Goal: Task Accomplishment & Management: Manage account settings

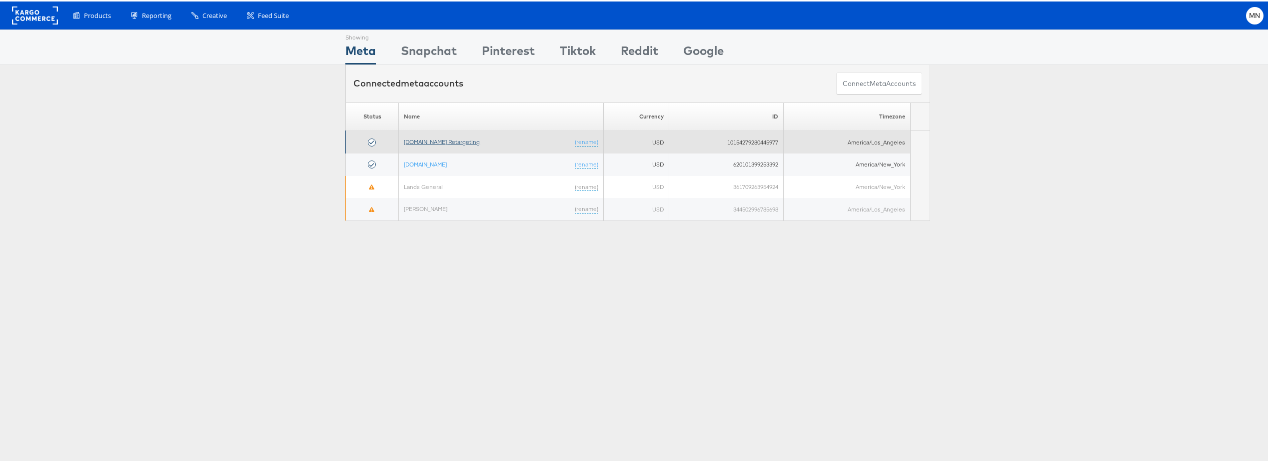
click at [452, 140] on link "[DOMAIN_NAME] Retargeting" at bounding box center [442, 139] width 76 height 7
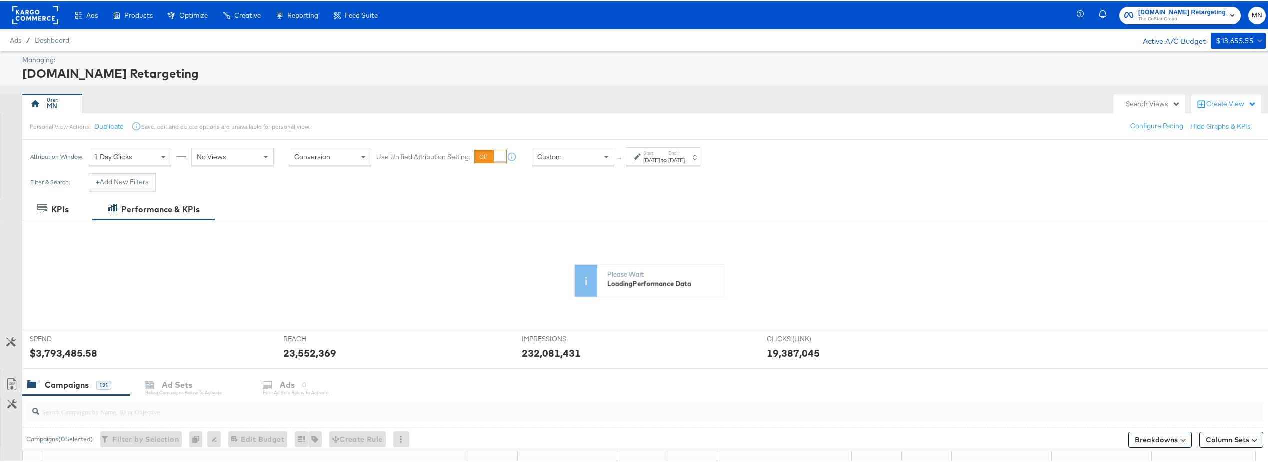
click at [684, 154] on label "End:" at bounding box center [676, 151] width 16 height 6
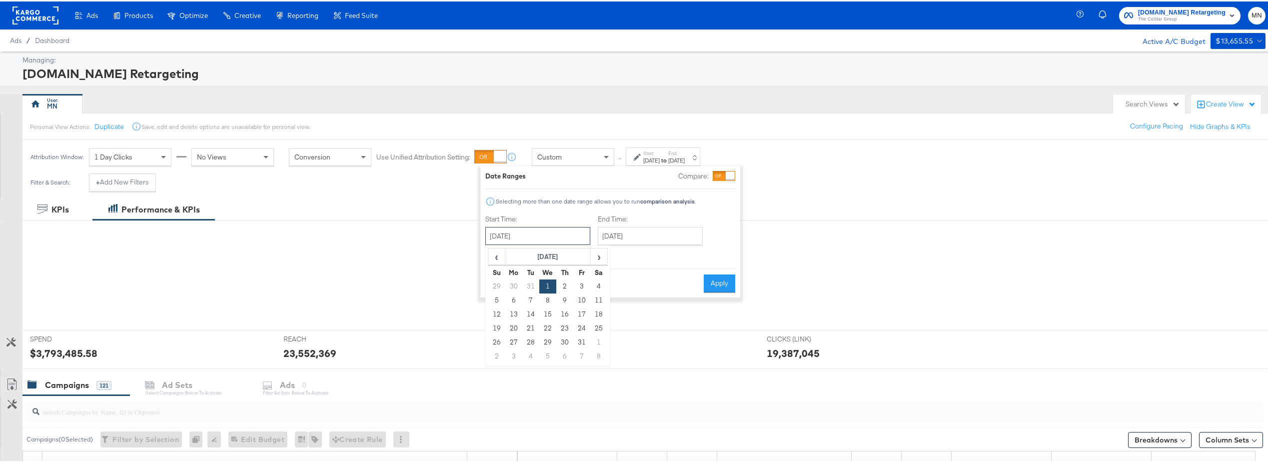
click at [530, 237] on input "[DATE]" at bounding box center [537, 234] width 105 height 18
click at [541, 233] on input "[DATE]" at bounding box center [537, 234] width 105 height 18
click at [494, 255] on span "‹" at bounding box center [496, 254] width 15 height 15
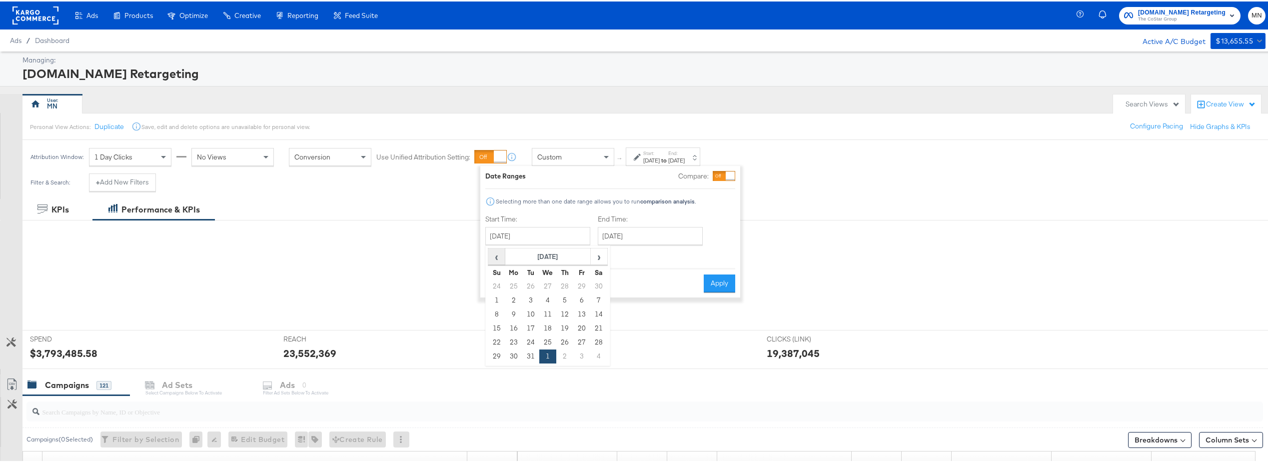
click at [494, 255] on span "‹" at bounding box center [496, 254] width 15 height 15
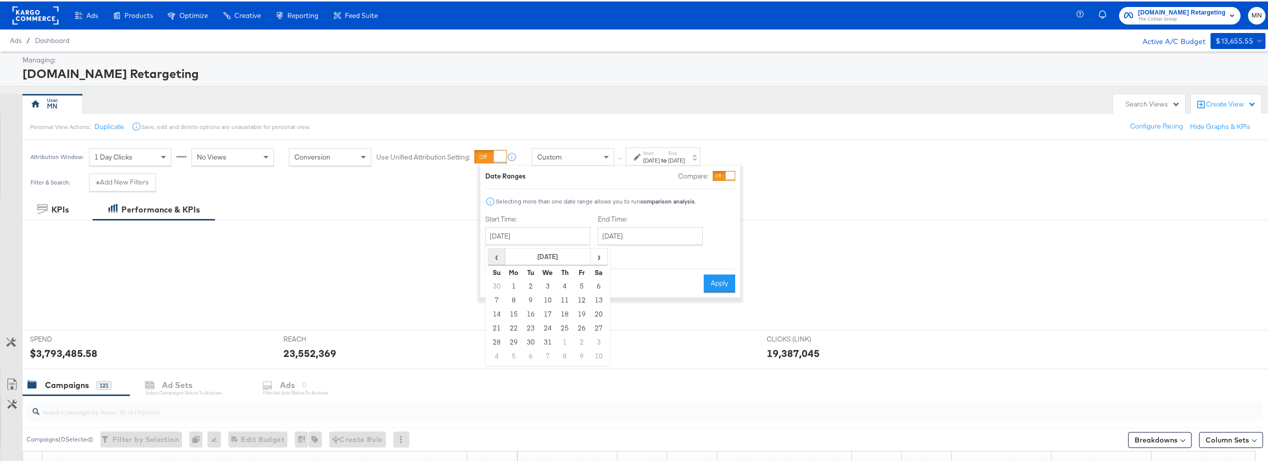
click at [494, 255] on span "‹" at bounding box center [496, 254] width 15 height 15
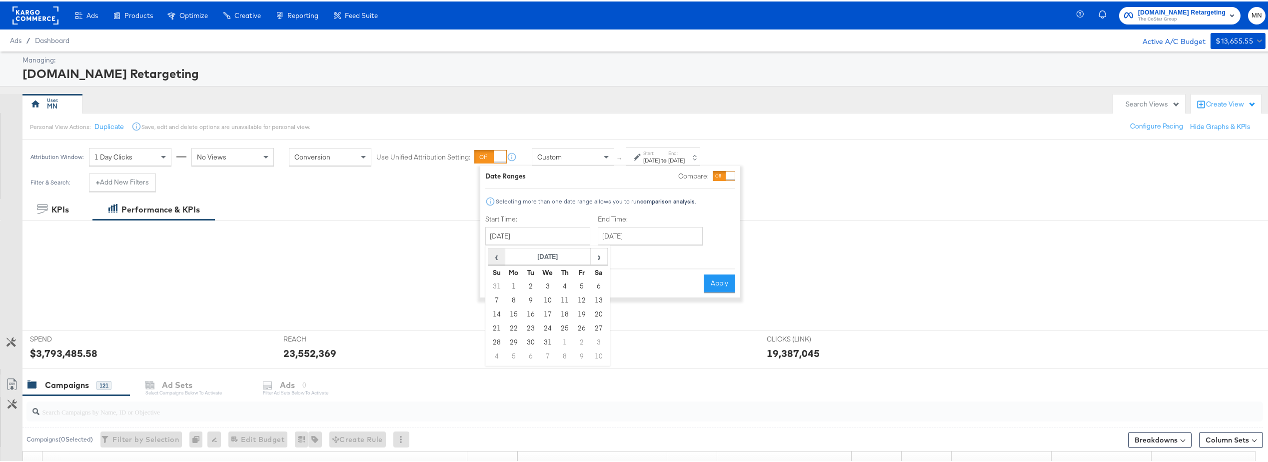
click at [494, 255] on span "‹" at bounding box center [496, 254] width 15 height 15
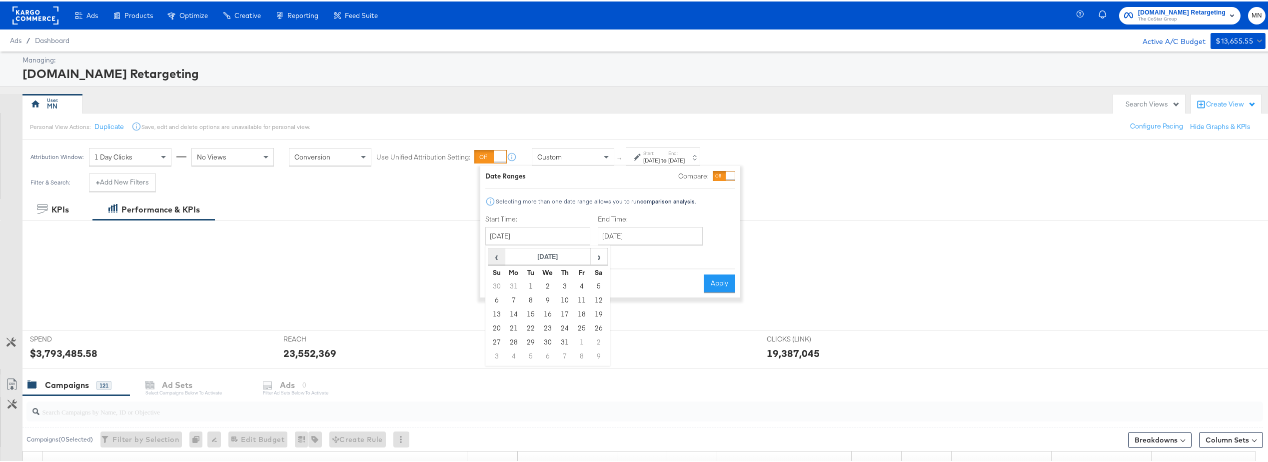
click at [494, 255] on span "‹" at bounding box center [496, 254] width 15 height 15
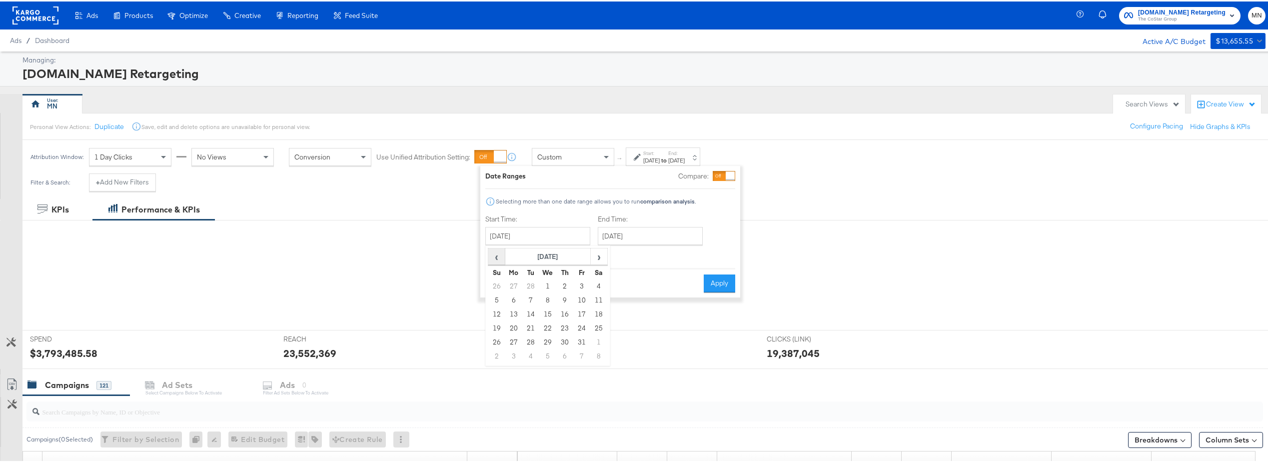
click at [494, 255] on span "‹" at bounding box center [496, 254] width 15 height 15
click at [596, 257] on span "›" at bounding box center [598, 254] width 15 height 15
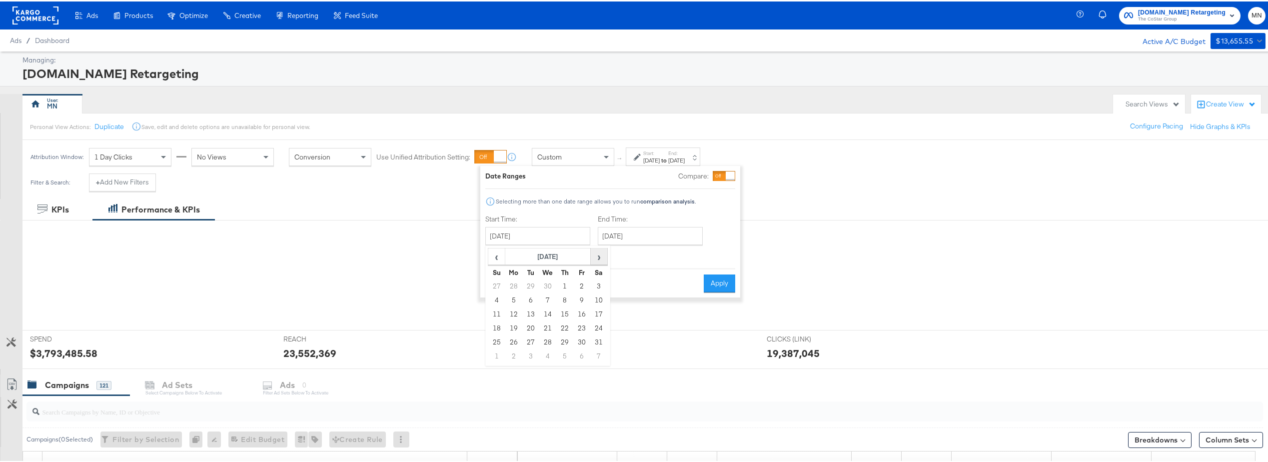
click at [596, 257] on span "›" at bounding box center [598, 254] width 15 height 15
click at [496, 301] on td "1" at bounding box center [496, 299] width 17 height 14
type input "January 1st 2023"
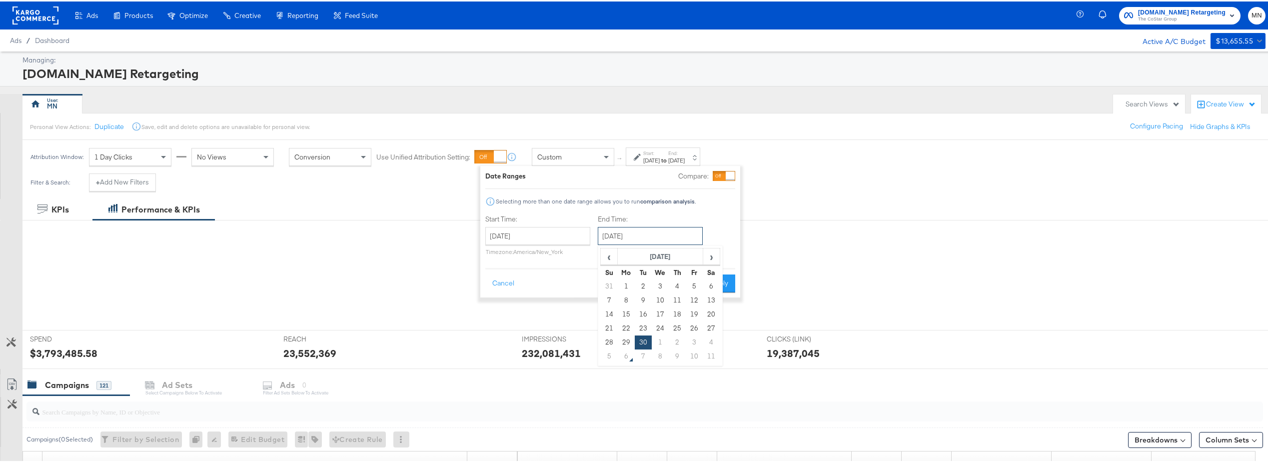
click at [661, 235] on input "[DATE]" at bounding box center [650, 234] width 105 height 18
click at [607, 252] on span "‹" at bounding box center [608, 254] width 15 height 15
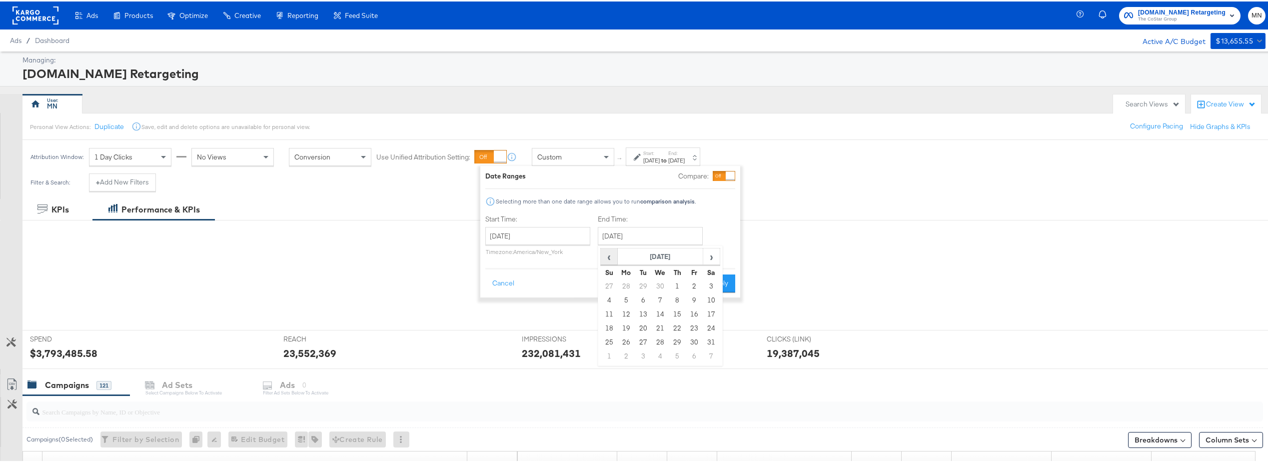
click at [607, 252] on span "‹" at bounding box center [608, 254] width 15 height 15
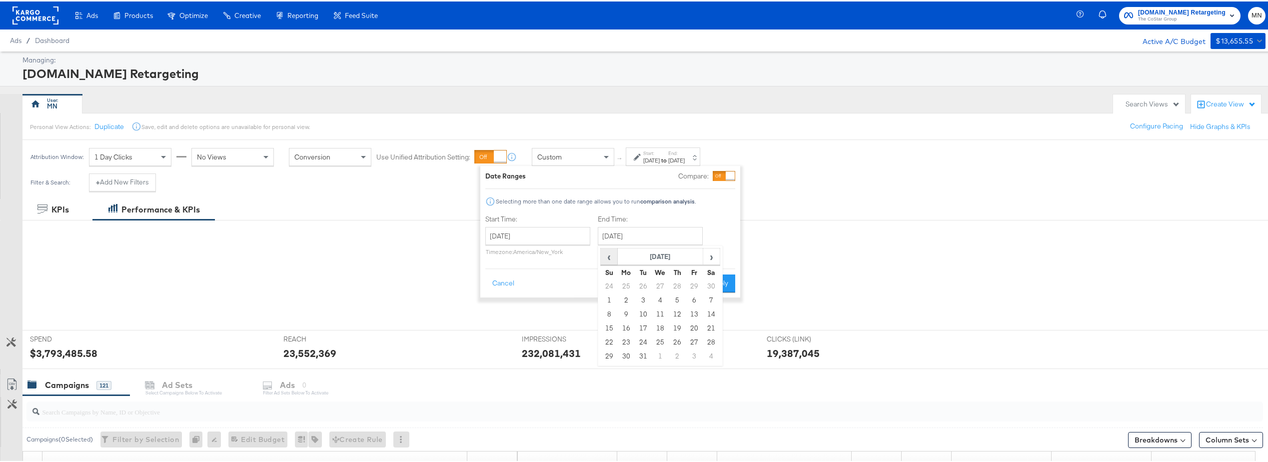
click at [607, 252] on span "‹" at bounding box center [608, 254] width 15 height 15
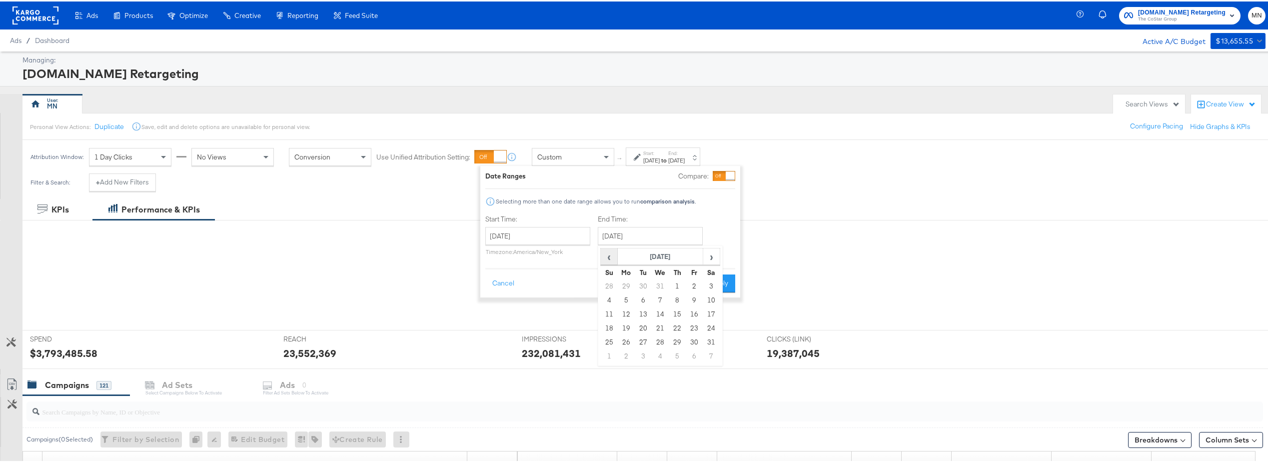
click at [607, 252] on span "‹" at bounding box center [608, 254] width 15 height 15
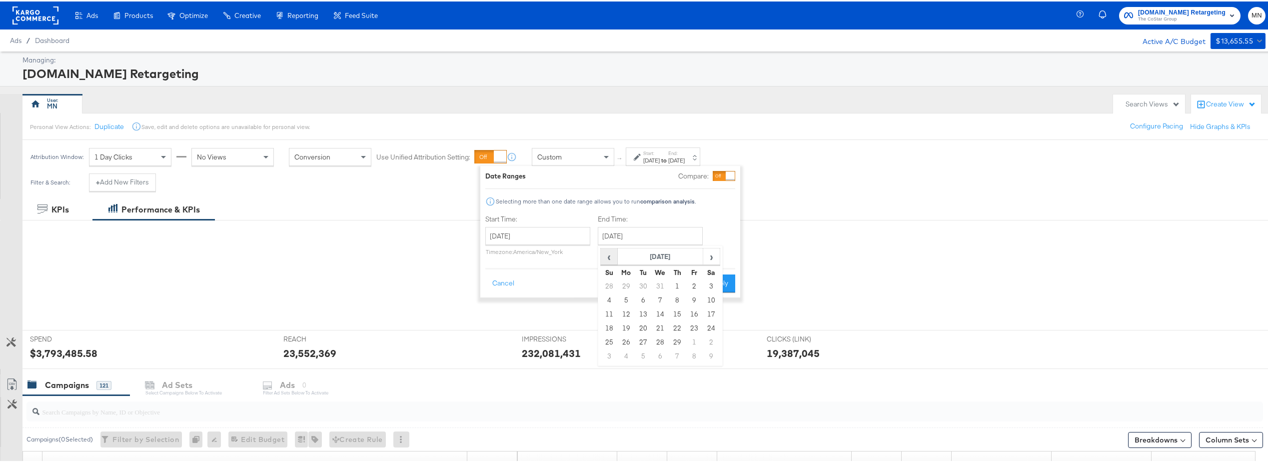
click at [607, 252] on span "‹" at bounding box center [608, 254] width 15 height 15
click at [608, 357] on td "31" at bounding box center [609, 355] width 17 height 14
type input "December 31st 2023"
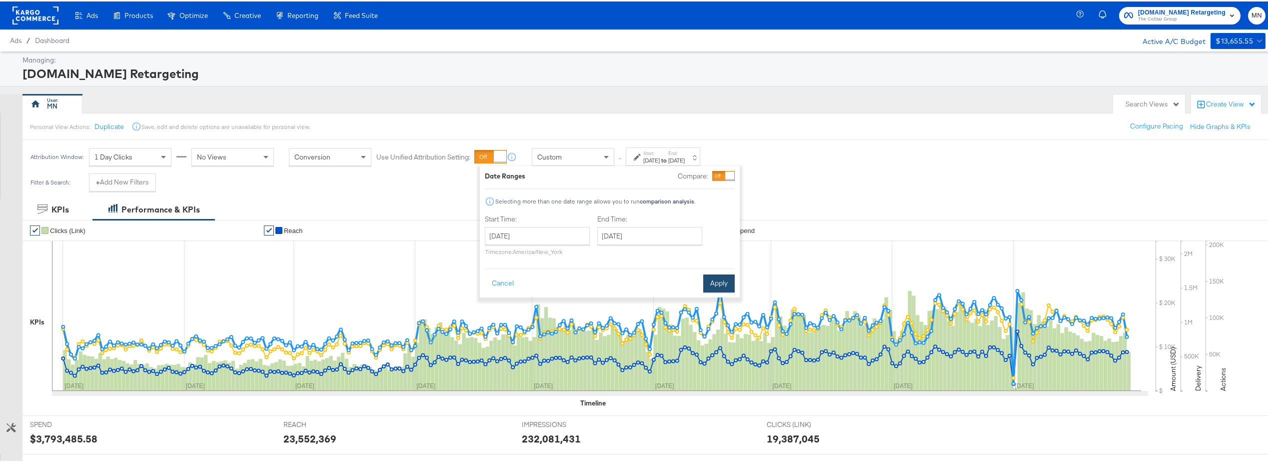
click at [714, 282] on button "Apply" at bounding box center [718, 282] width 31 height 18
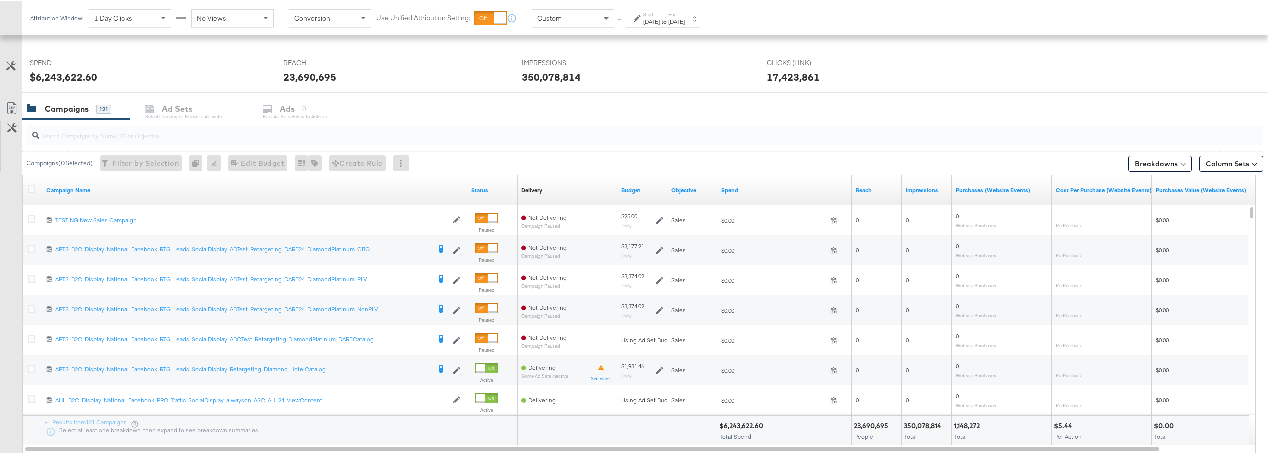
scroll to position [260, 0]
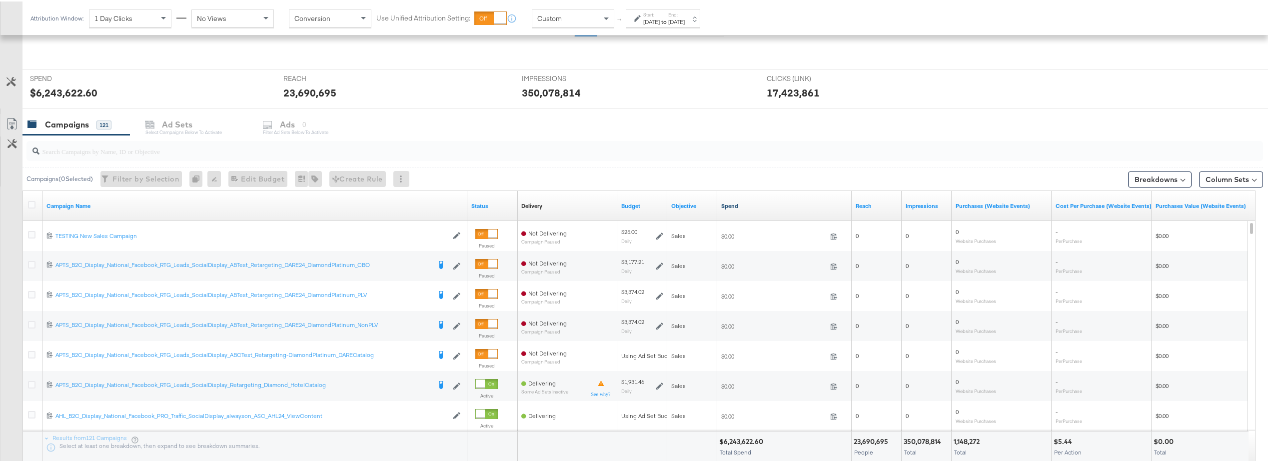
click at [725, 202] on link "Spend" at bounding box center [784, 204] width 126 height 8
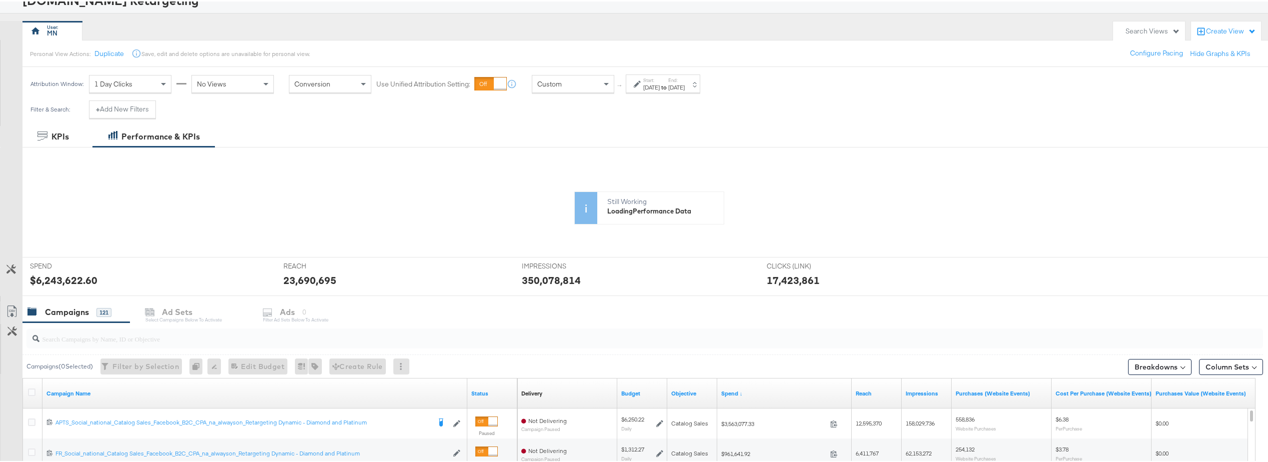
scroll to position [60, 0]
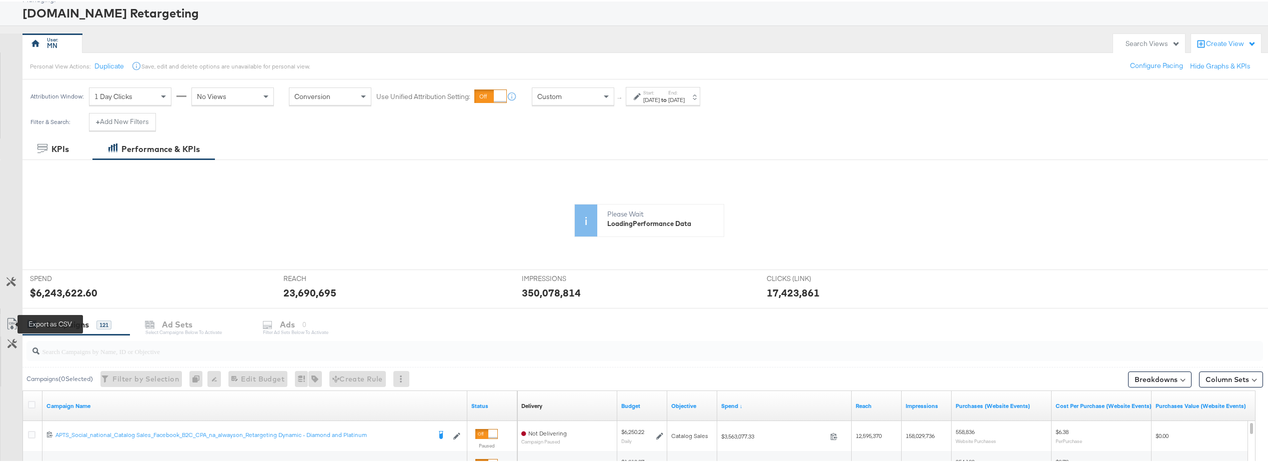
click at [12, 320] on icon at bounding box center [12, 322] width 12 height 12
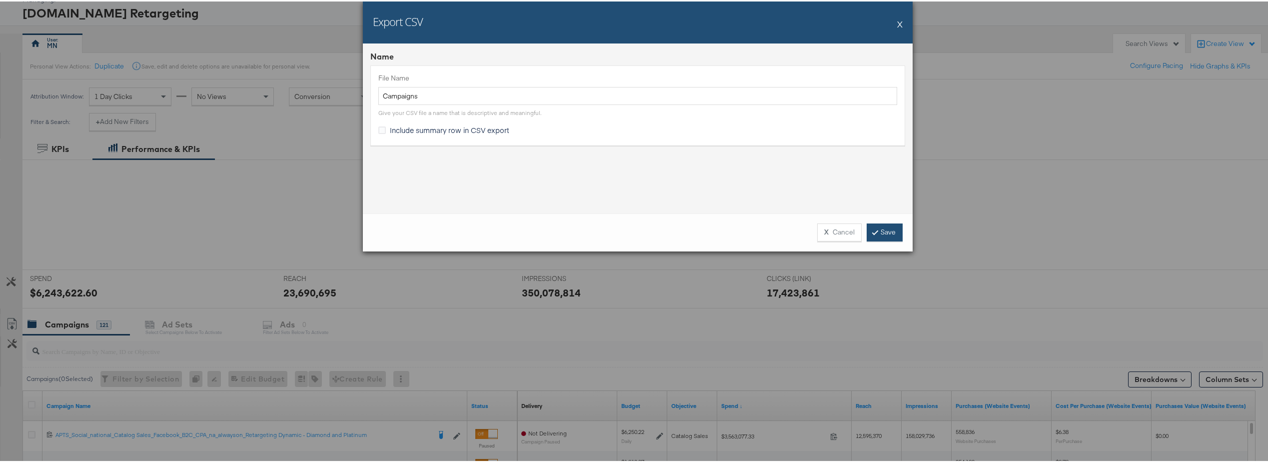
click at [879, 233] on link "Save" at bounding box center [884, 231] width 36 height 18
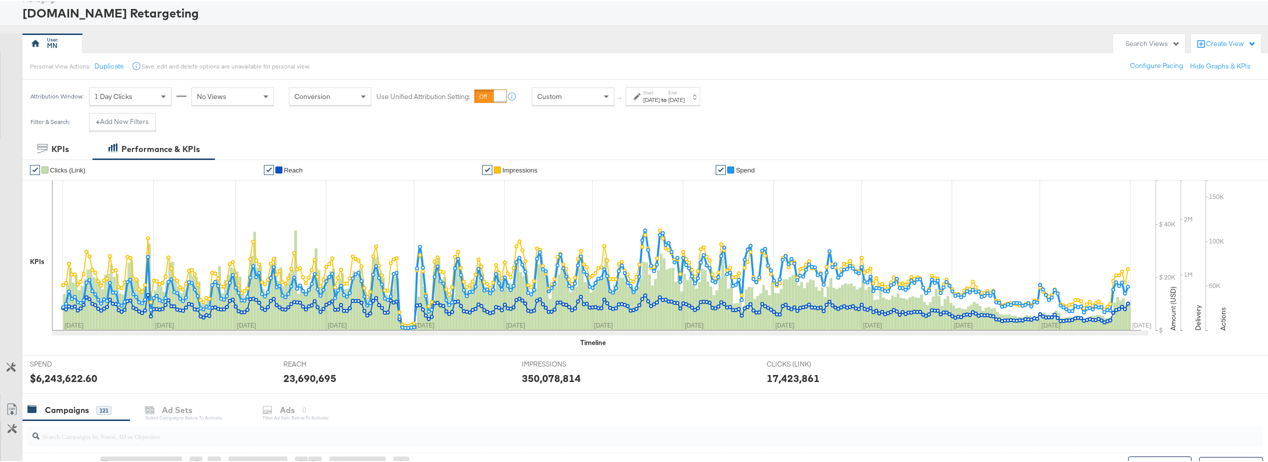
click at [684, 101] on div "Dec 31st 2023" at bounding box center [676, 98] width 16 height 8
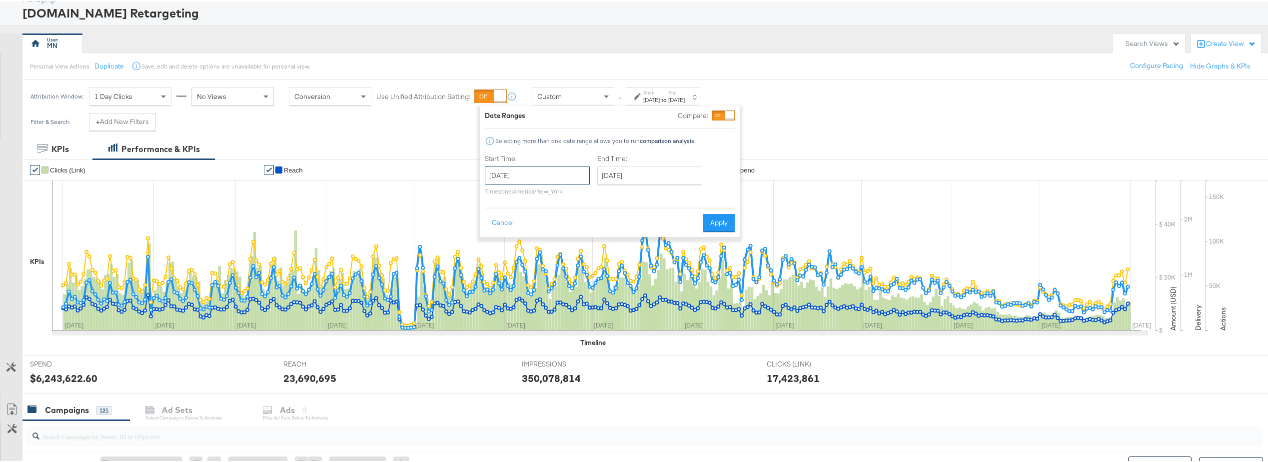
click at [548, 175] on input "January 1st 2023" at bounding box center [537, 174] width 105 height 18
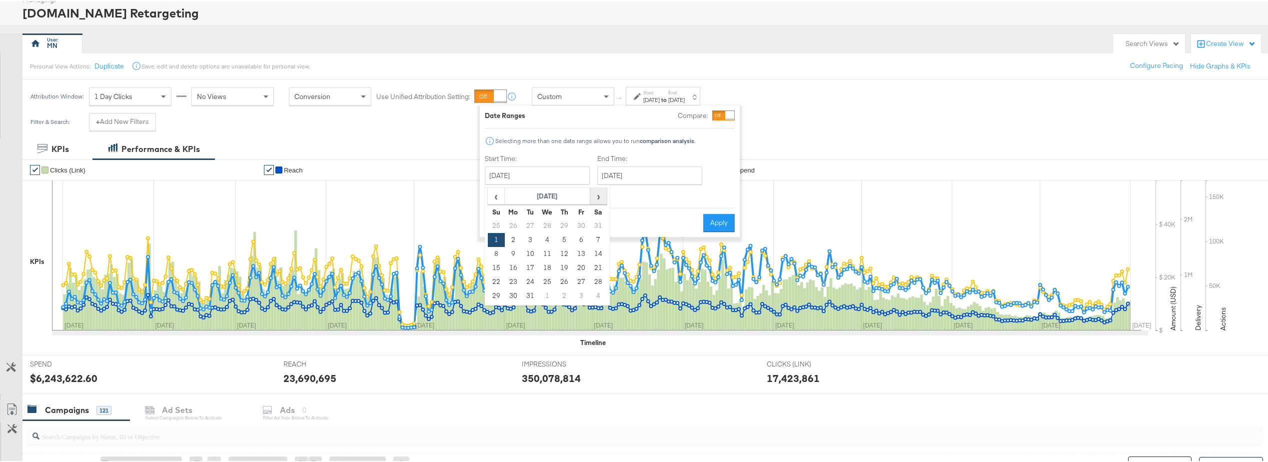
click at [602, 198] on span "›" at bounding box center [598, 194] width 15 height 15
click at [601, 198] on span "›" at bounding box center [598, 194] width 15 height 15
click at [601, 199] on span "›" at bounding box center [598, 194] width 15 height 15
click at [600, 199] on span "›" at bounding box center [598, 194] width 15 height 15
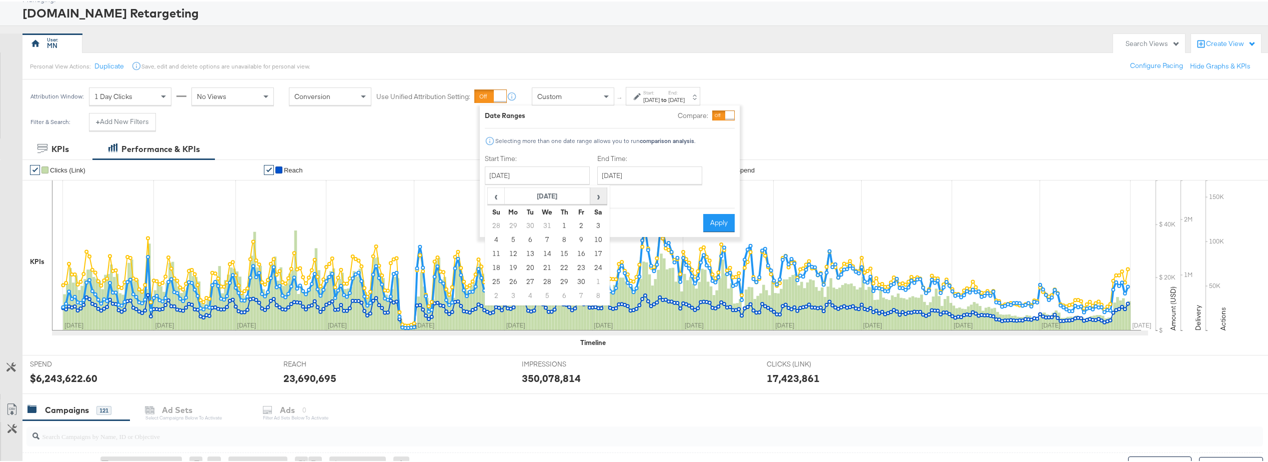
click at [600, 200] on span "›" at bounding box center [598, 194] width 15 height 15
click at [601, 200] on span "›" at bounding box center [598, 194] width 15 height 15
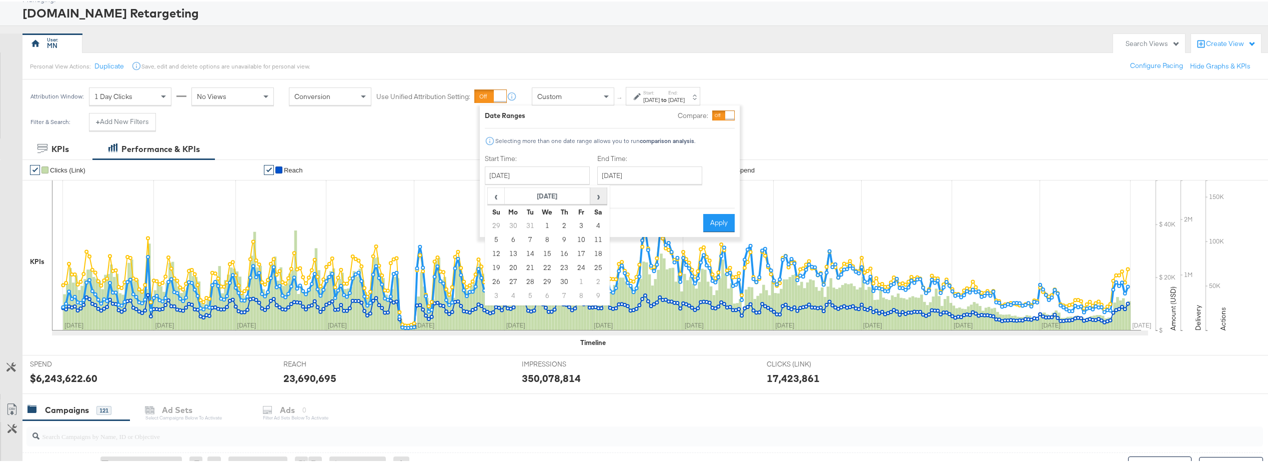
click at [601, 200] on span "›" at bounding box center [598, 194] width 15 height 15
click at [602, 200] on span "›" at bounding box center [598, 194] width 15 height 15
click at [602, 199] on span "›" at bounding box center [598, 194] width 15 height 15
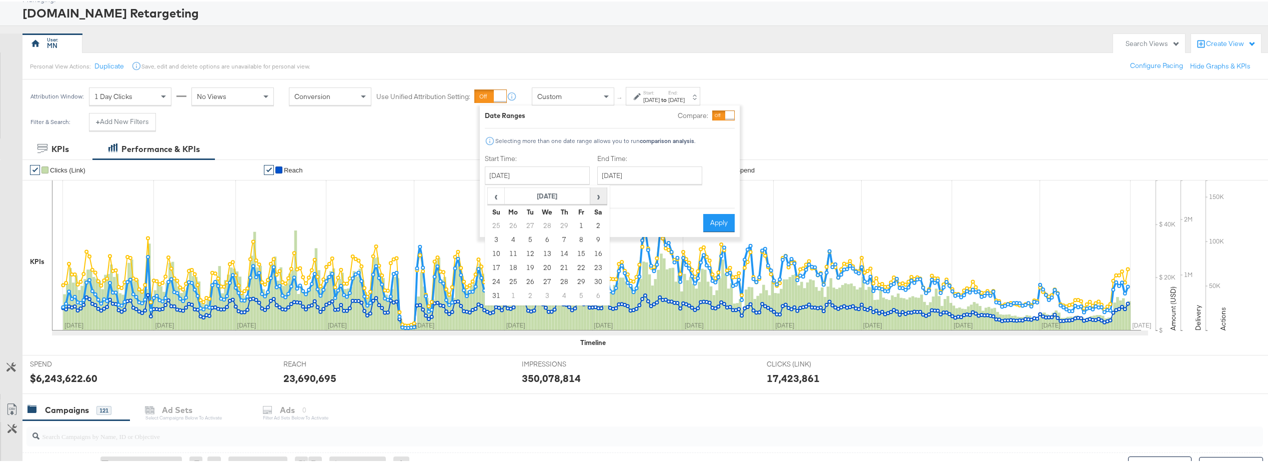
click at [602, 199] on span "›" at bounding box center [598, 194] width 15 height 15
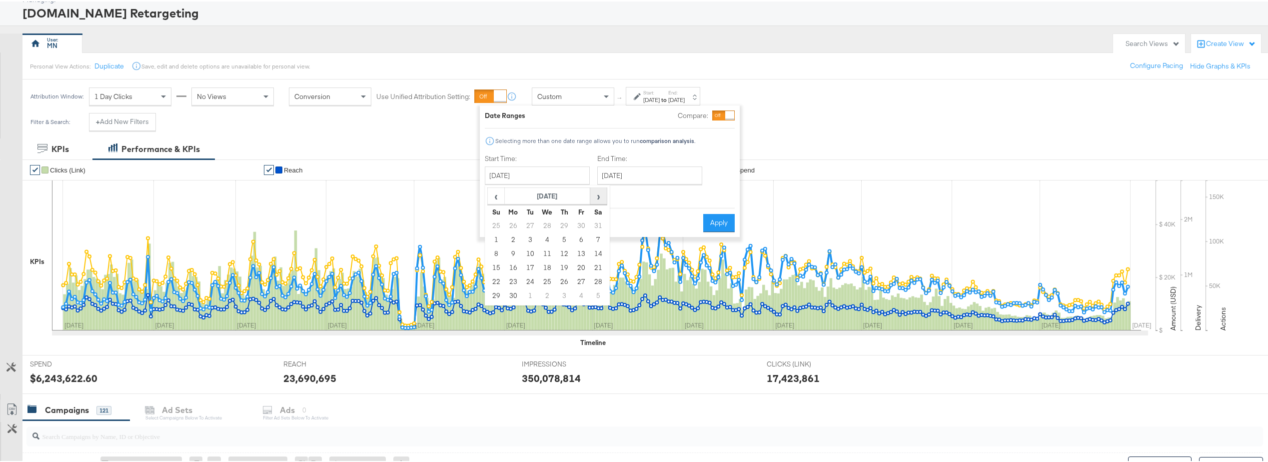
click at [602, 199] on span "›" at bounding box center [598, 194] width 15 height 15
click at [546, 224] on td "1" at bounding box center [547, 224] width 17 height 14
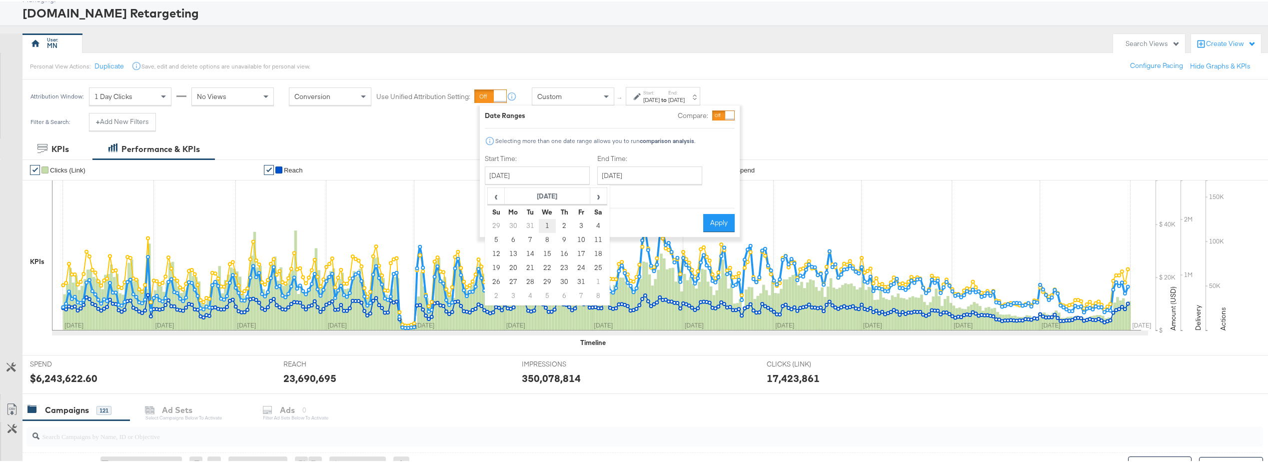
type input "[DATE]"
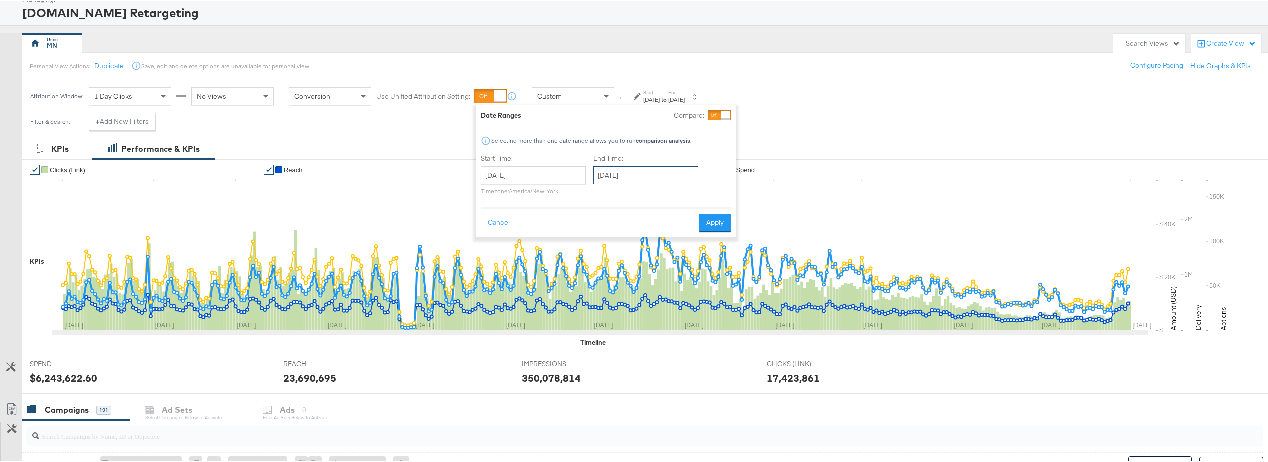
click at [625, 174] on input "[DATE]" at bounding box center [645, 174] width 105 height 18
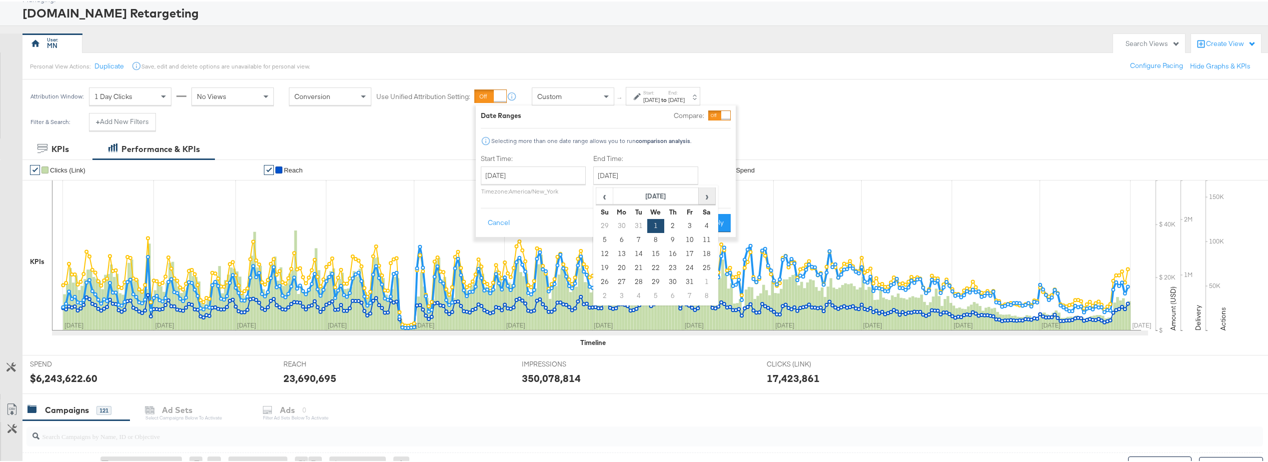
click at [703, 198] on span "›" at bounding box center [706, 194] width 15 height 15
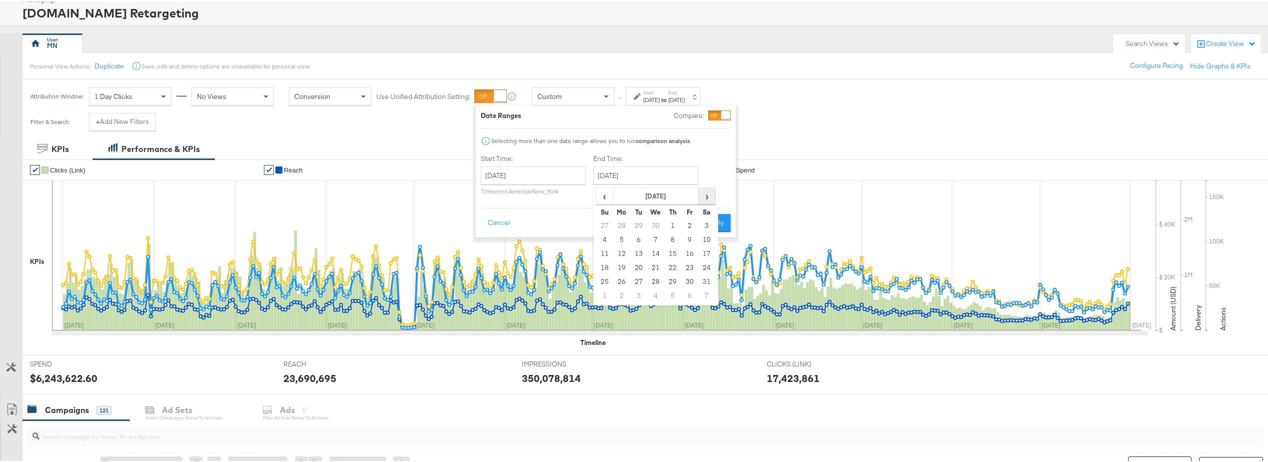
click at [703, 198] on span "›" at bounding box center [706, 194] width 15 height 15
click at [635, 279] on td "30" at bounding box center [638, 280] width 17 height 14
type input "[DATE]"
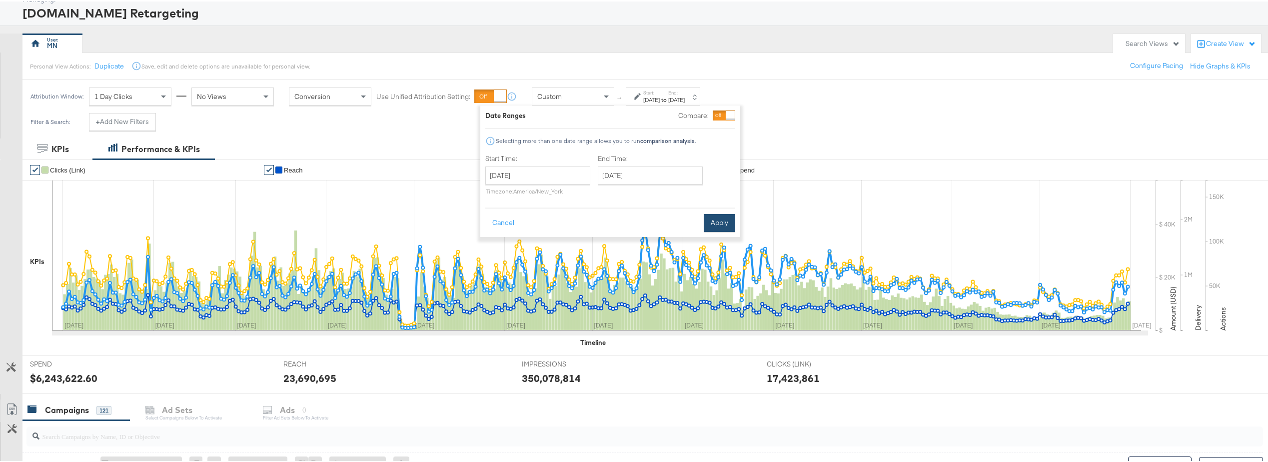
click at [709, 219] on button "Apply" at bounding box center [718, 221] width 31 height 18
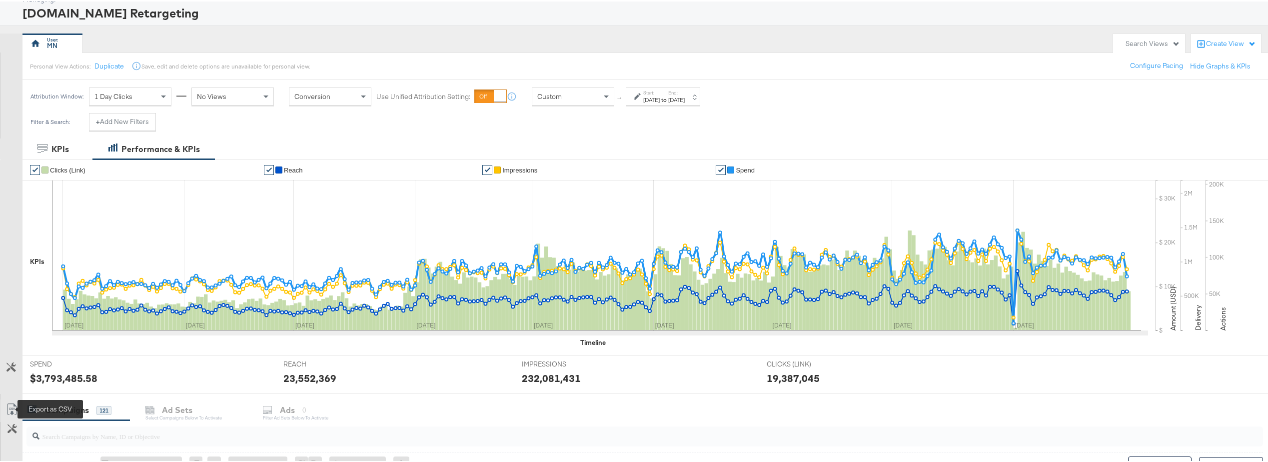
click at [12, 409] on icon at bounding box center [12, 408] width 12 height 12
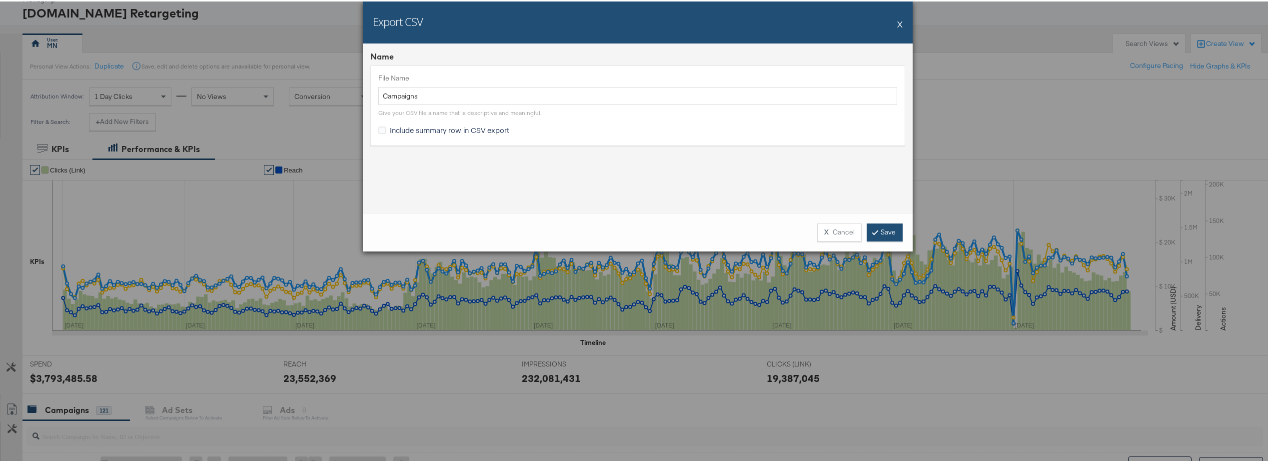
click at [881, 234] on link "Save" at bounding box center [884, 231] width 36 height 18
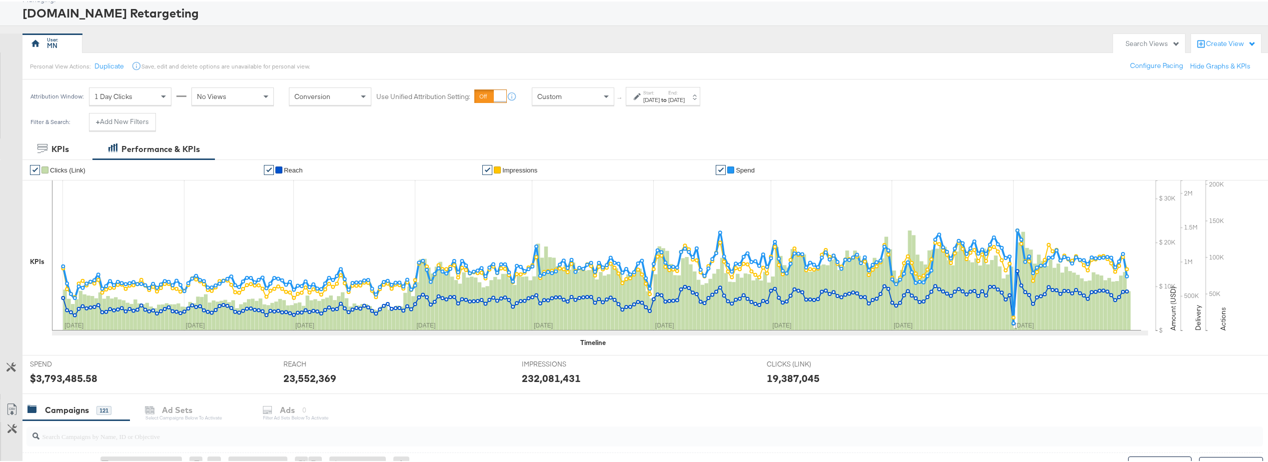
click at [819, 106] on div "Attribution Window: 1 Day Clicks No Views Conversion Use Unified Attribution Se…" at bounding box center [637, 94] width 1275 height 33
click at [11, 408] on icon at bounding box center [11, 409] width 6 height 7
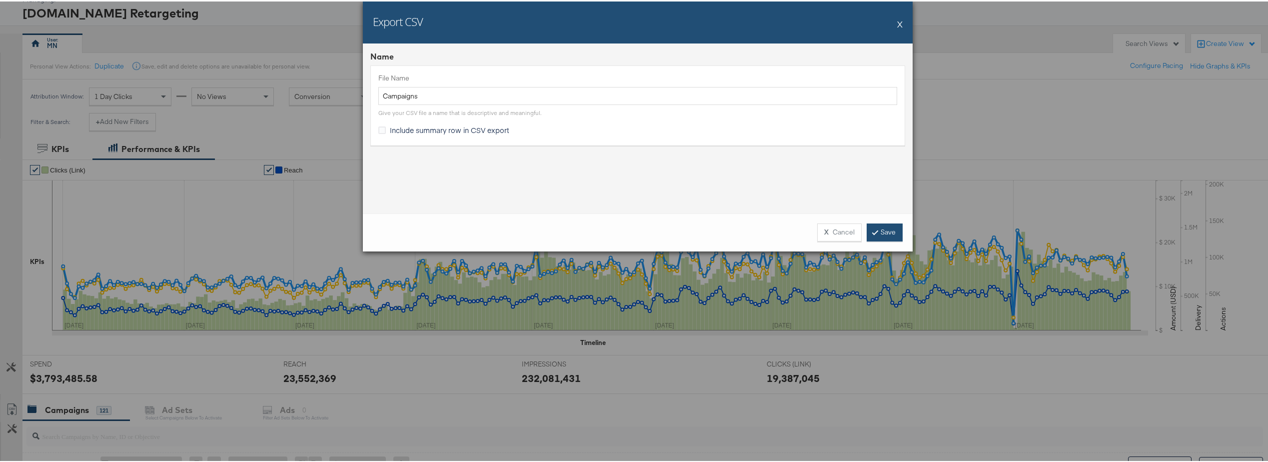
click at [881, 233] on link "Save" at bounding box center [884, 231] width 36 height 18
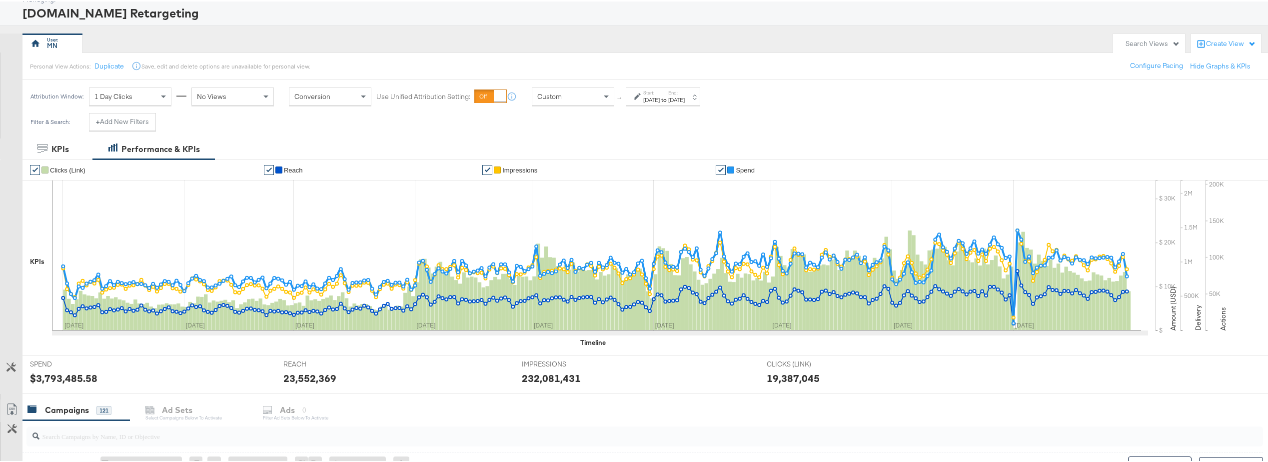
click at [652, 87] on div "Start: Jan 1st 2025 to End: Sep 30th 2025" at bounding box center [663, 94] width 74 height 18
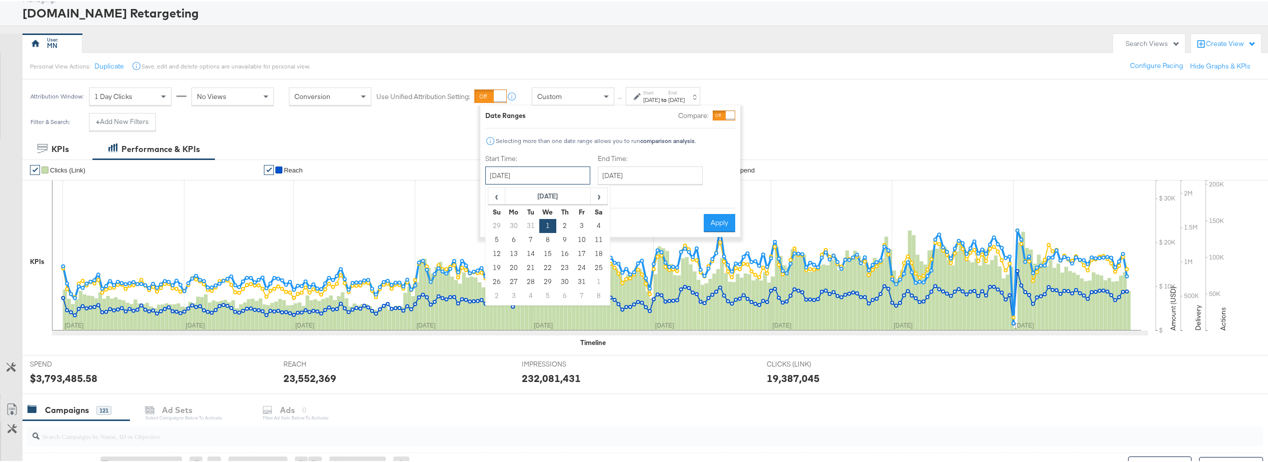
click at [529, 167] on input "[DATE]" at bounding box center [537, 174] width 105 height 18
click at [502, 193] on span "‹" at bounding box center [496, 194] width 15 height 15
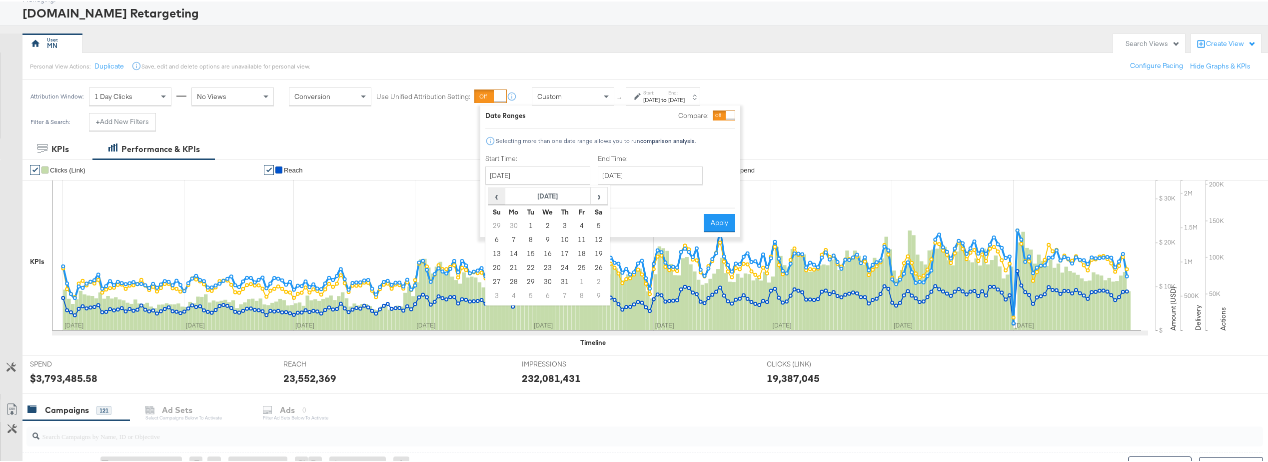
click at [502, 193] on span "‹" at bounding box center [496, 194] width 15 height 15
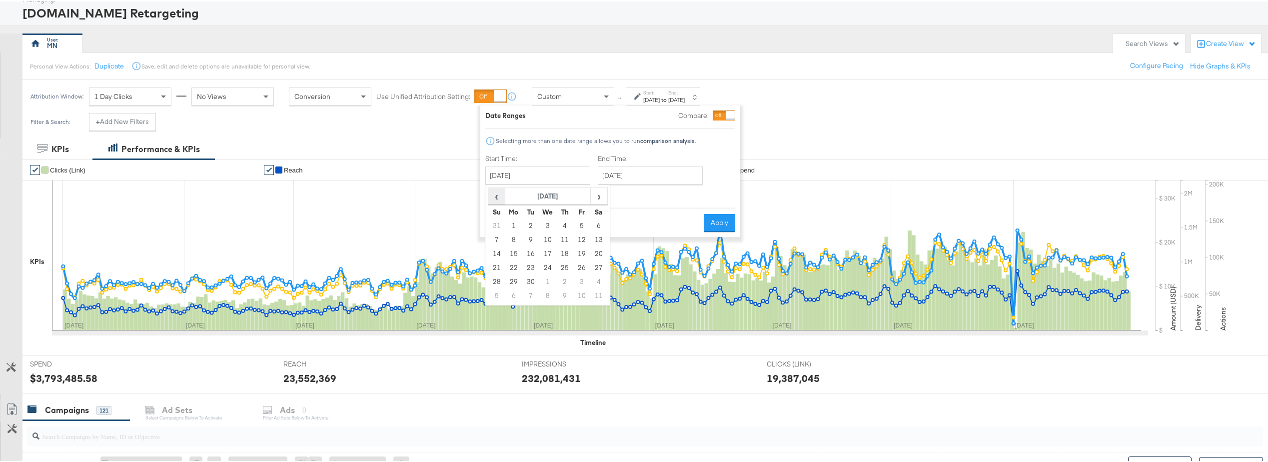
click at [502, 193] on span "‹" at bounding box center [496, 194] width 15 height 15
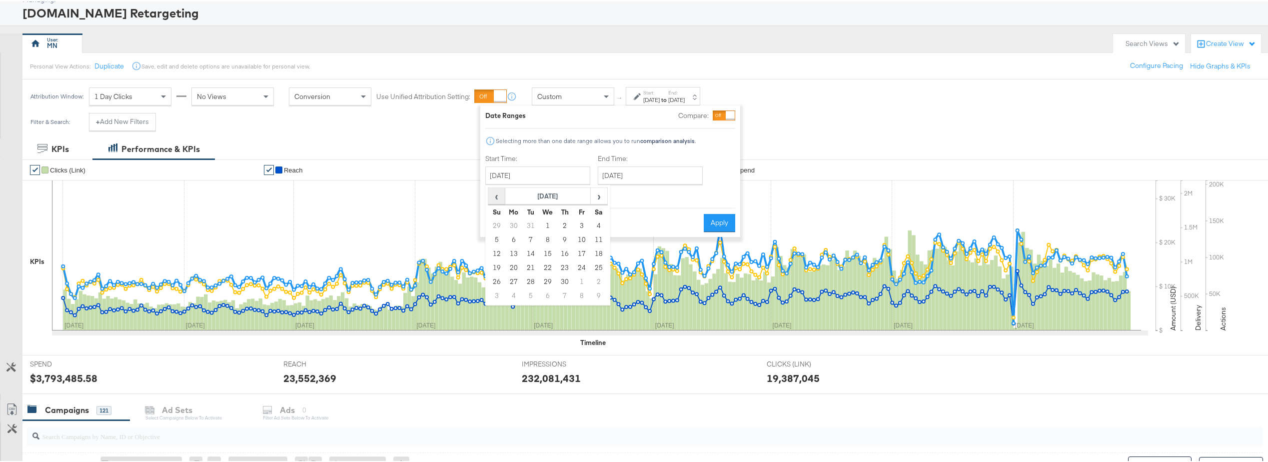
click at [502, 193] on span "‹" at bounding box center [496, 194] width 15 height 15
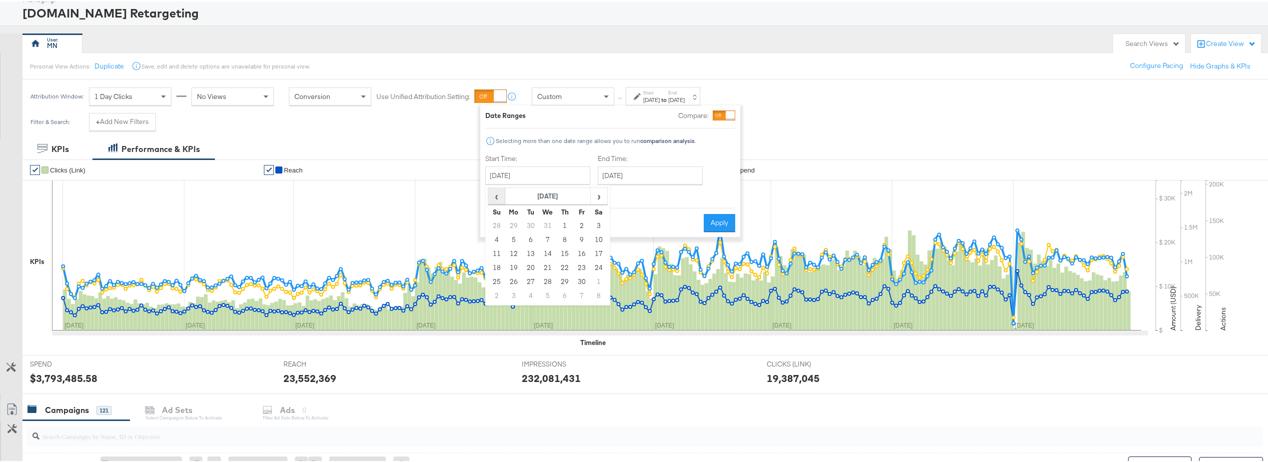
click at [502, 193] on span "‹" at bounding box center [496, 194] width 15 height 15
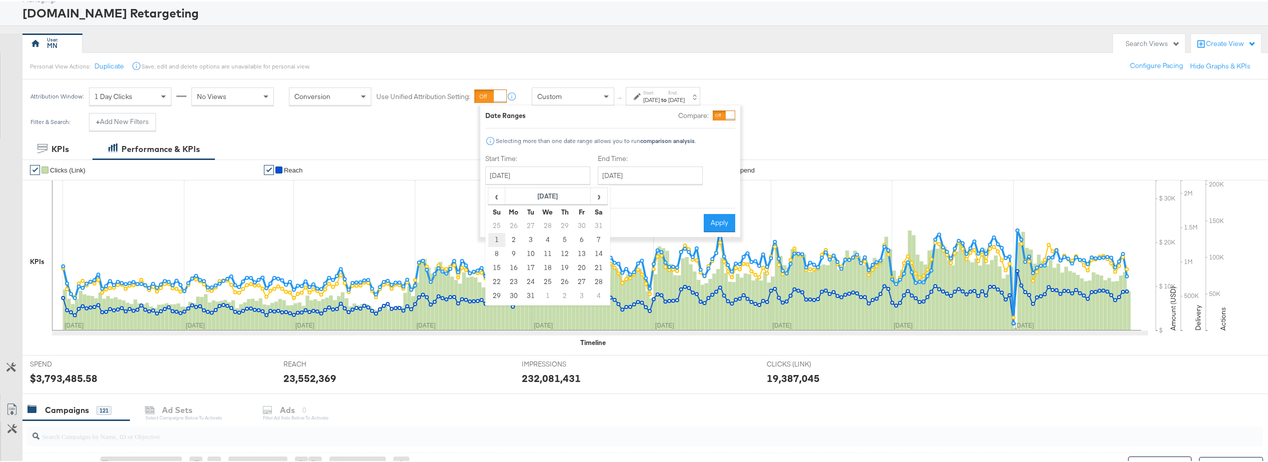
click at [494, 239] on td "1" at bounding box center [496, 238] width 17 height 14
type input "January 1st 2023"
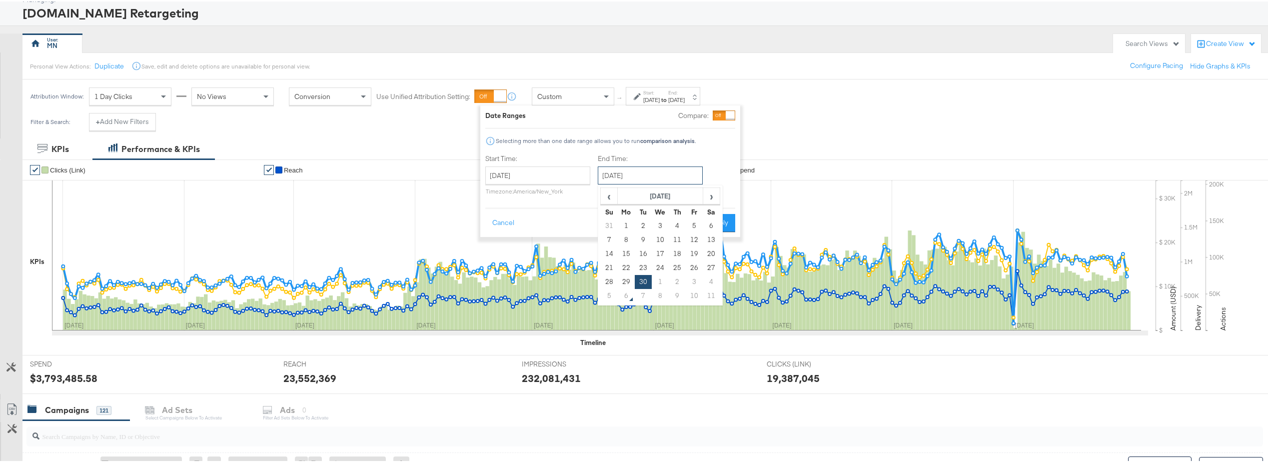
click at [657, 176] on input "[DATE]" at bounding box center [650, 174] width 105 height 18
click at [611, 194] on span "‹" at bounding box center [608, 194] width 15 height 15
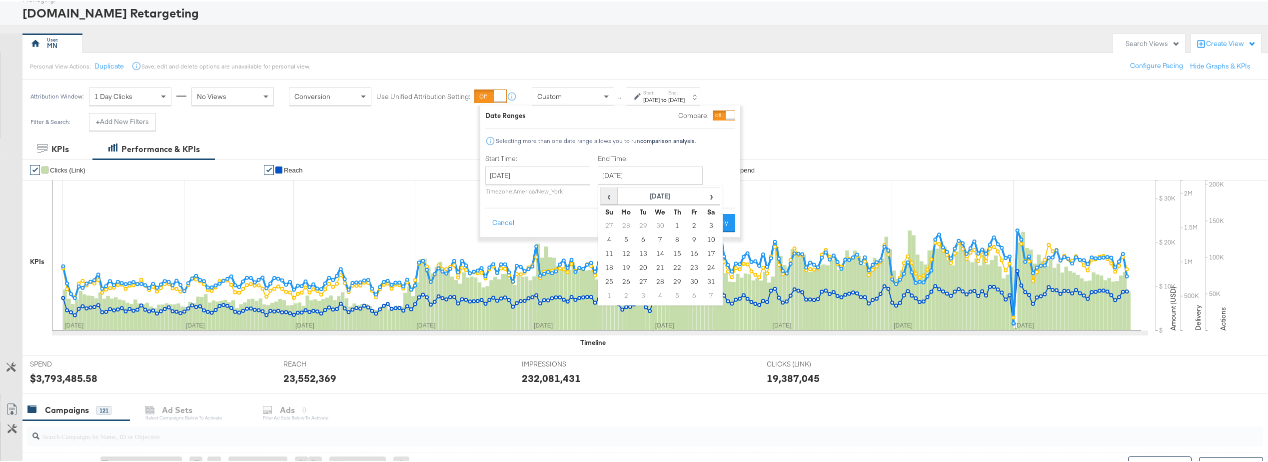
click at [611, 194] on span "‹" at bounding box center [608, 194] width 15 height 15
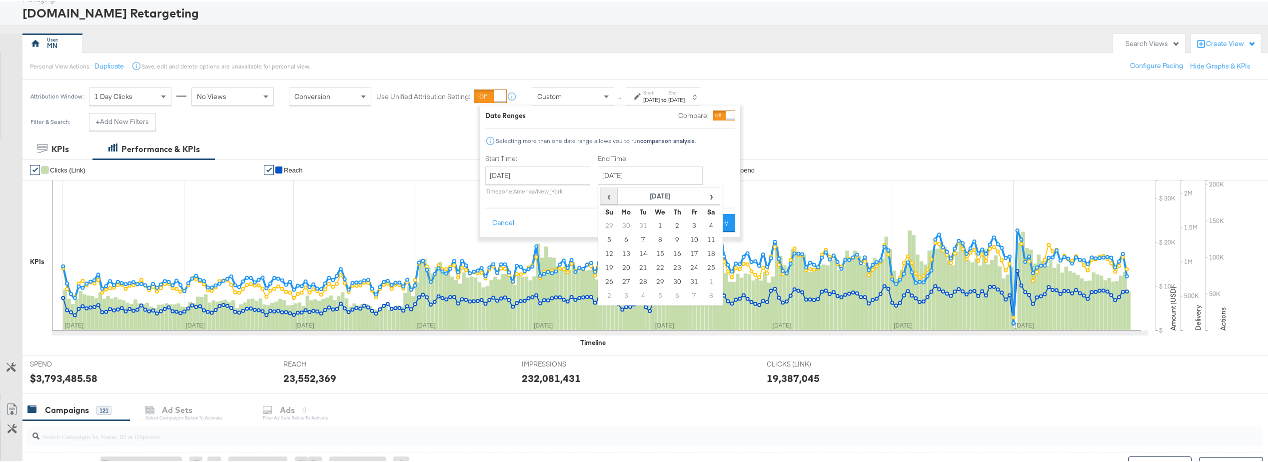
click at [611, 194] on span "‹" at bounding box center [608, 194] width 15 height 15
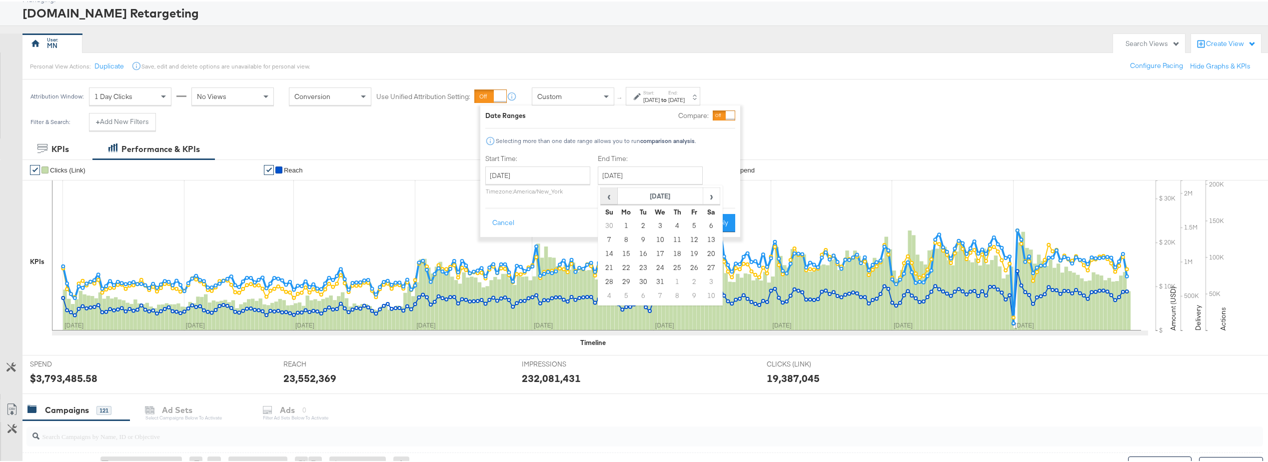
click at [611, 194] on span "‹" at bounding box center [608, 194] width 15 height 15
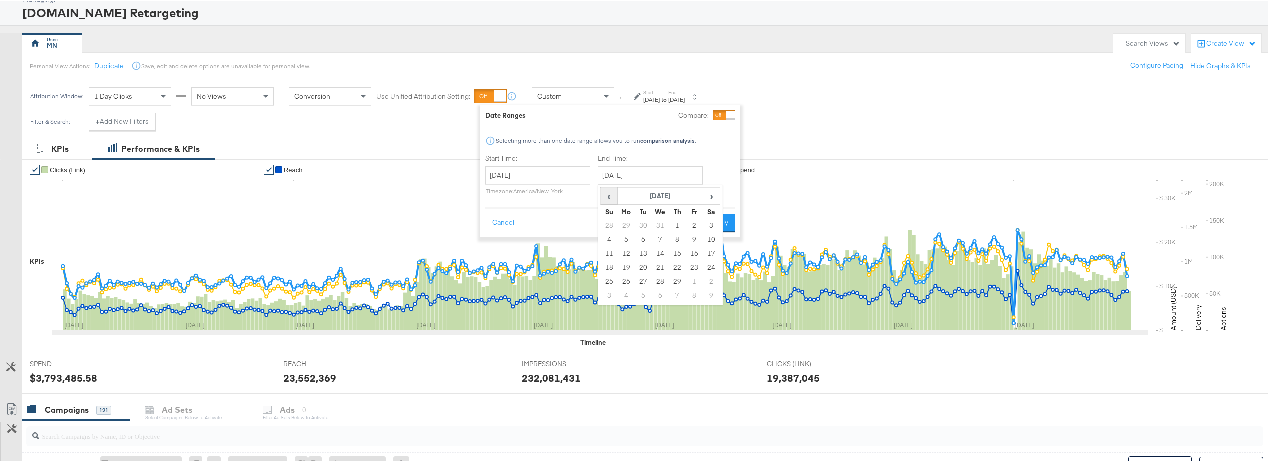
click at [611, 194] on span "‹" at bounding box center [608, 194] width 15 height 15
click at [706, 194] on span "›" at bounding box center [710, 194] width 15 height 15
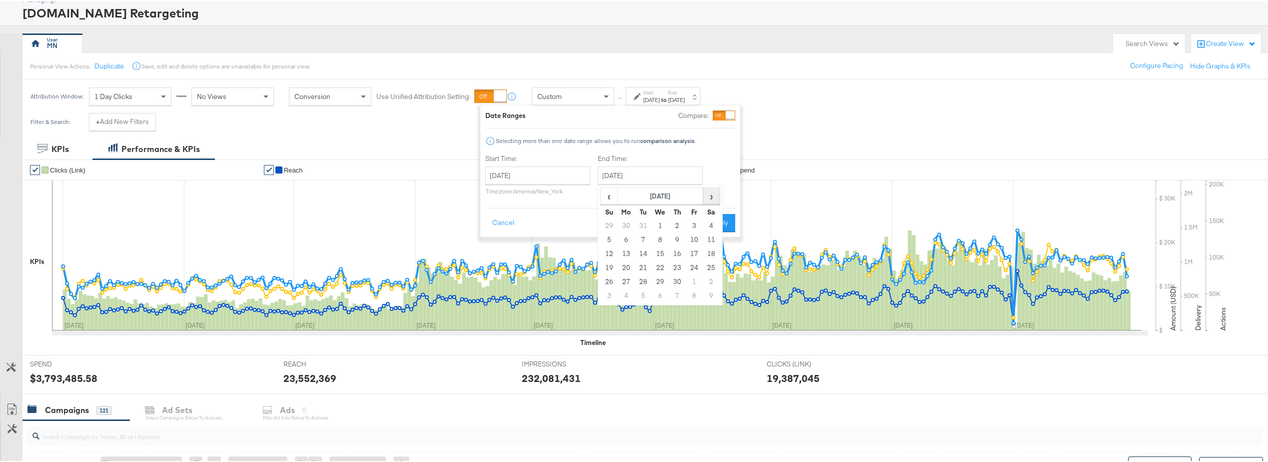
click at [707, 194] on span "›" at bounding box center [710, 194] width 15 height 15
click at [610, 294] on td "31" at bounding box center [609, 294] width 17 height 14
type input "December 31st 2023"
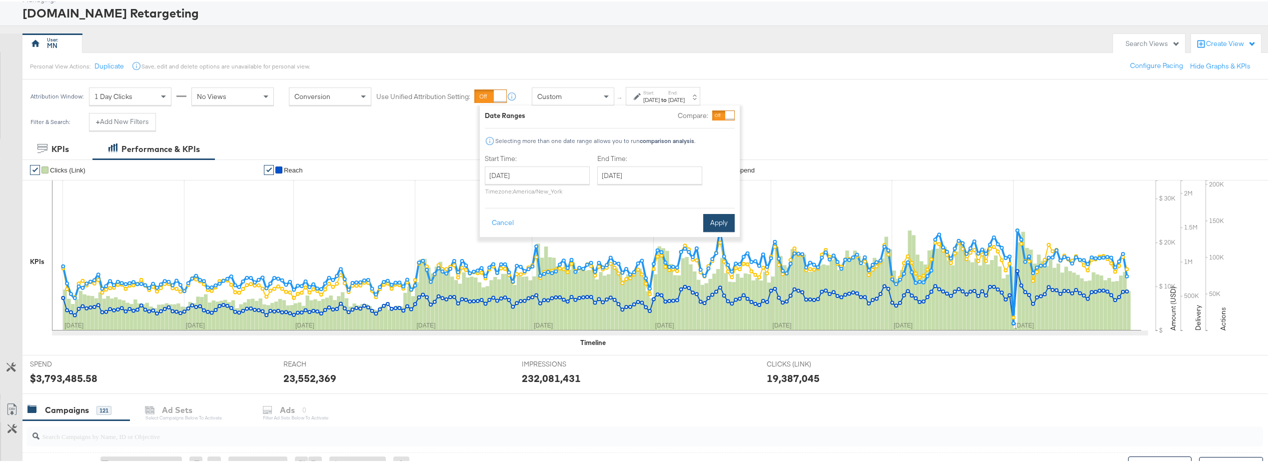
click at [722, 220] on button "Apply" at bounding box center [718, 221] width 31 height 18
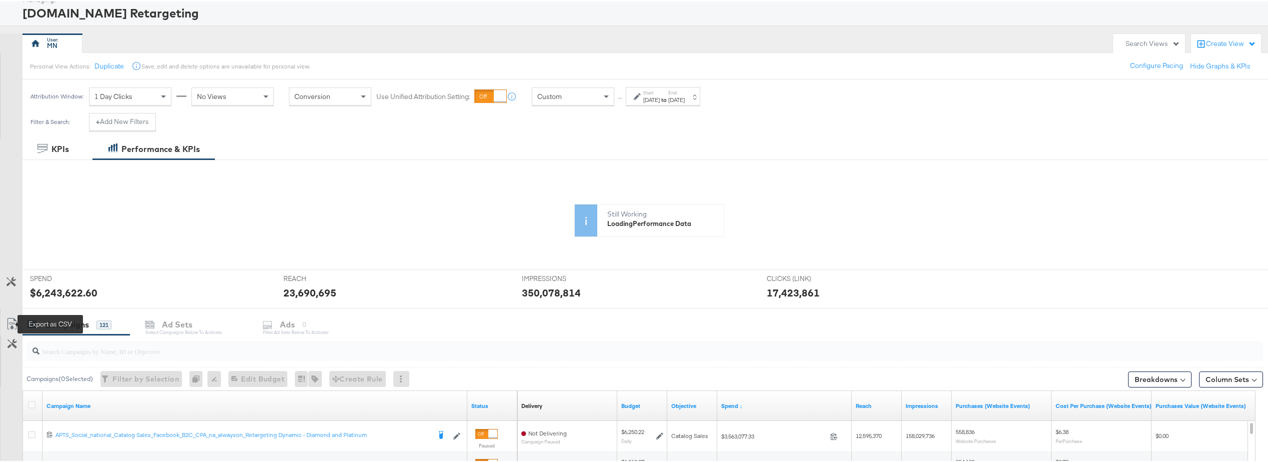
click at [13, 320] on icon at bounding box center [12, 322] width 12 height 12
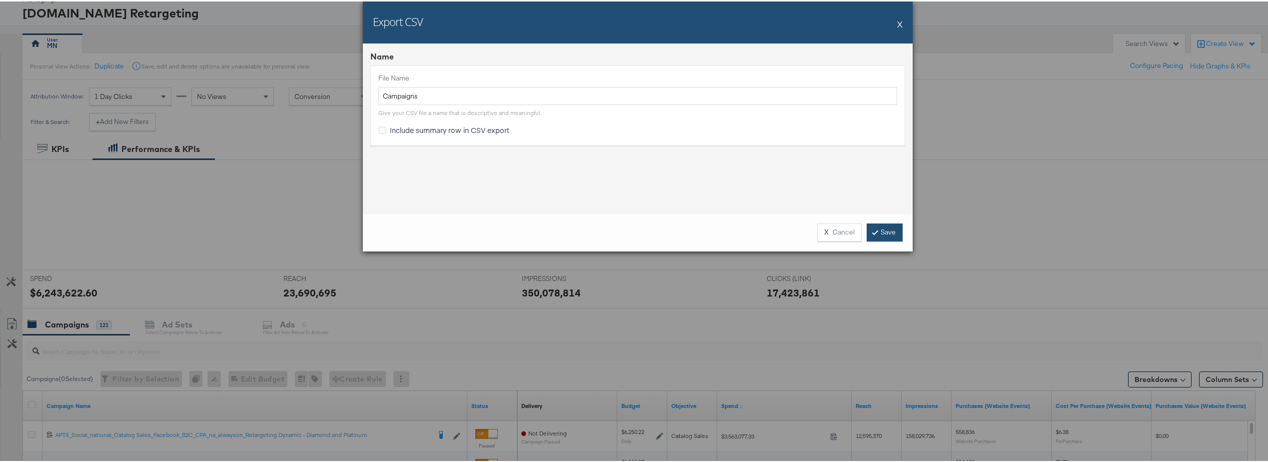
click at [886, 236] on link "Save" at bounding box center [884, 231] width 36 height 18
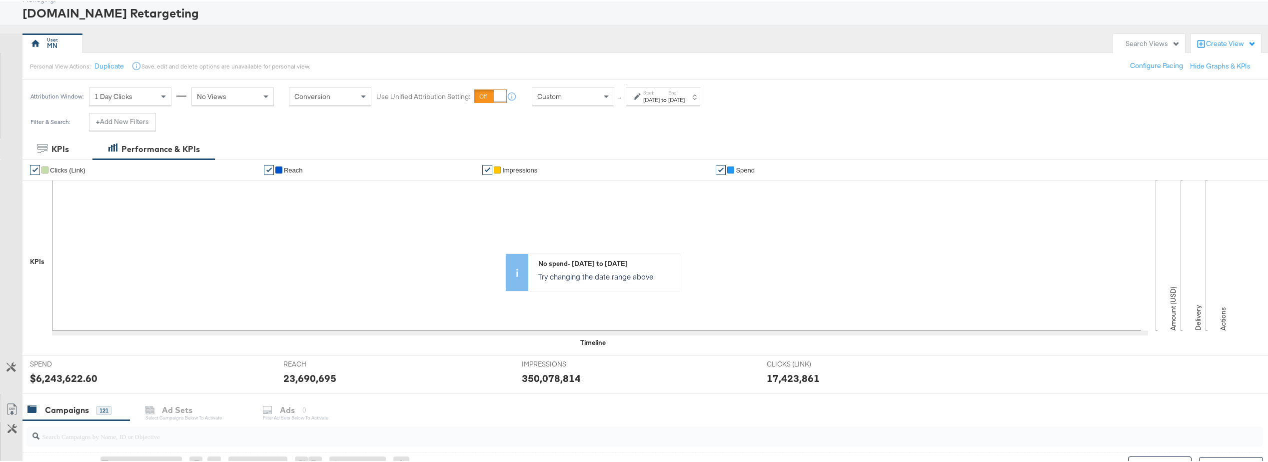
scroll to position [0, 0]
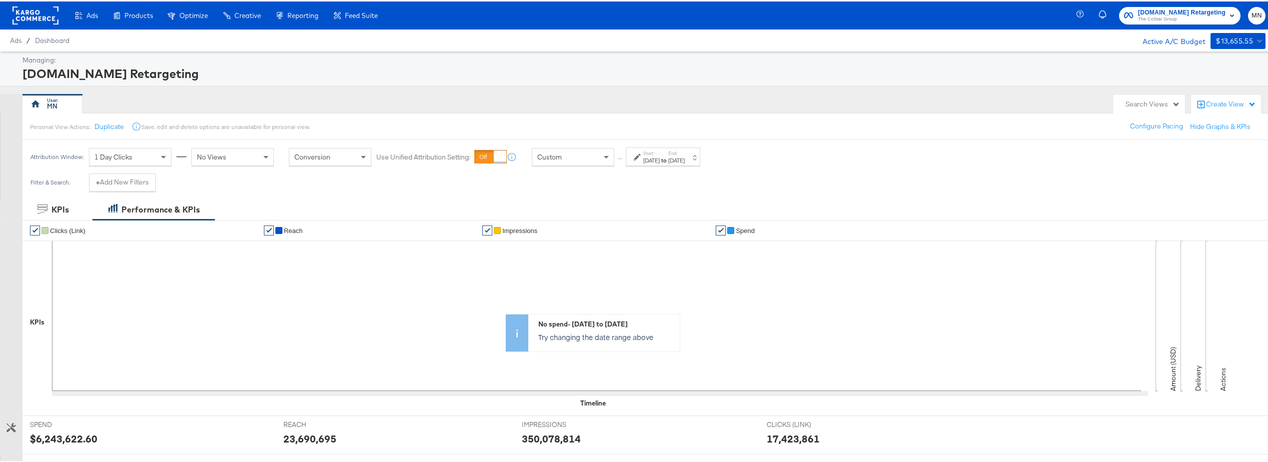
click at [52, 14] on rect at bounding box center [35, 14] width 46 height 18
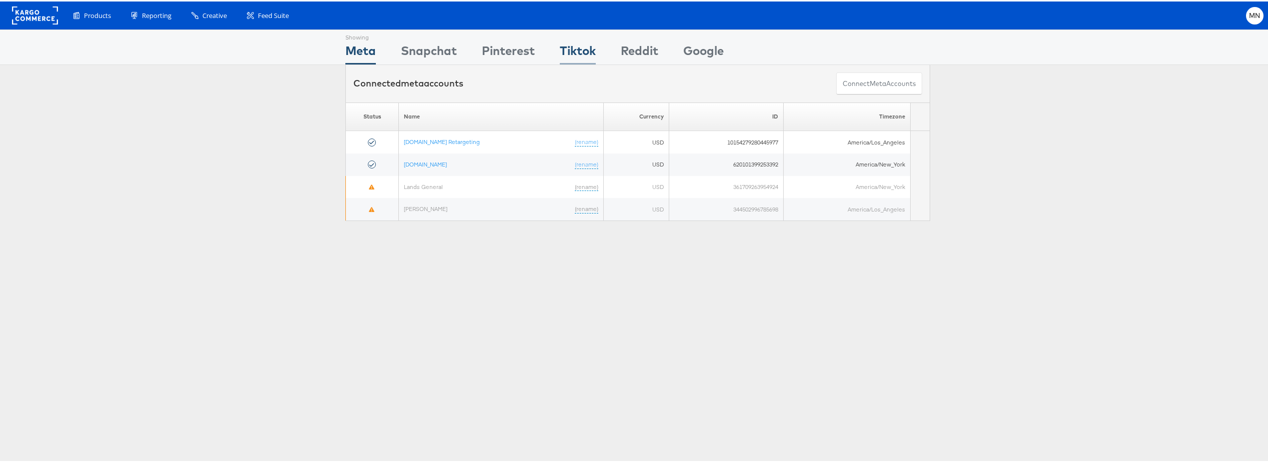
click at [560, 46] on div "Tiktok" at bounding box center [578, 51] width 36 height 22
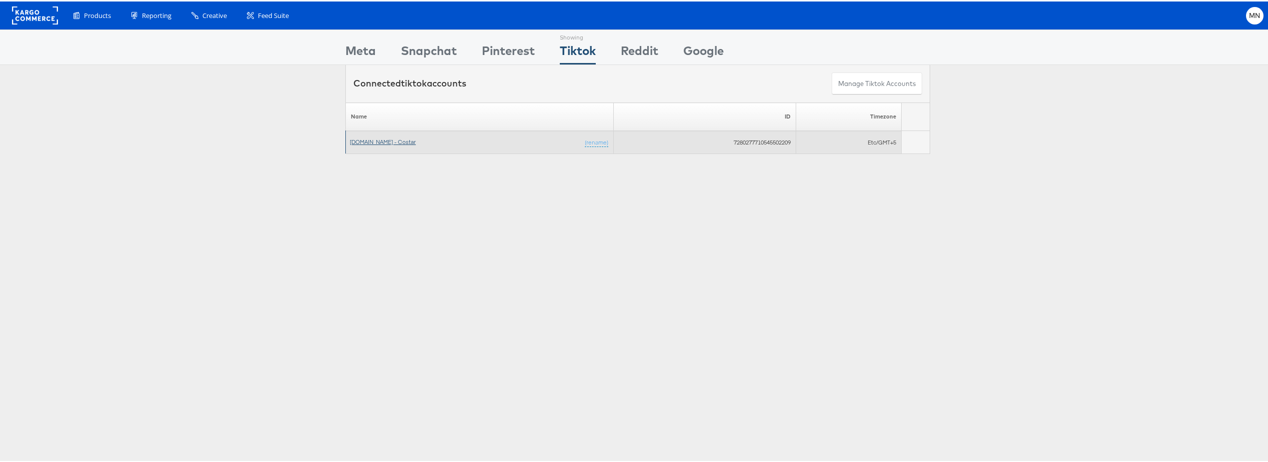
click at [378, 139] on link "Apartments.com - Costar" at bounding box center [383, 139] width 66 height 7
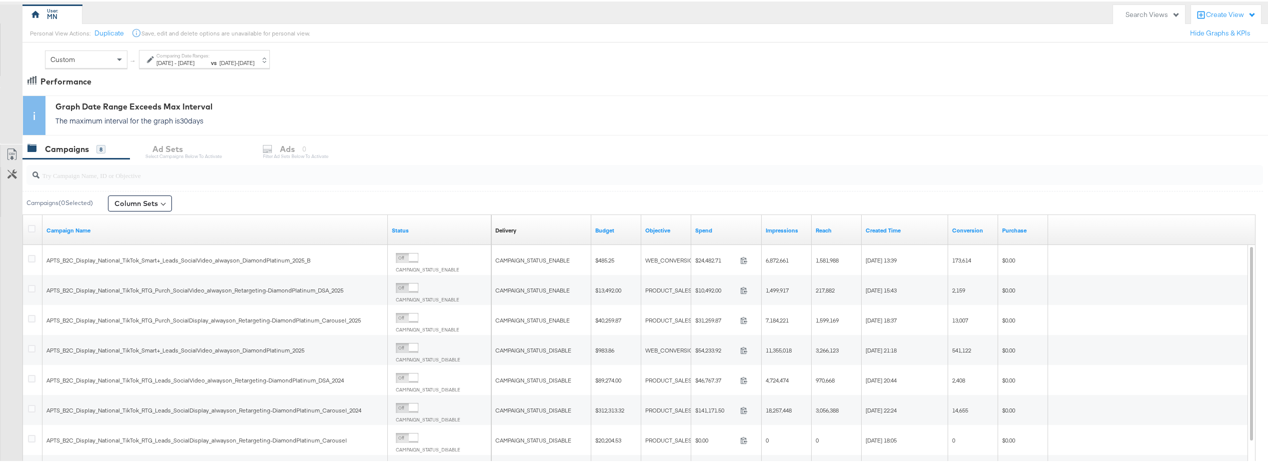
scroll to position [100, 0]
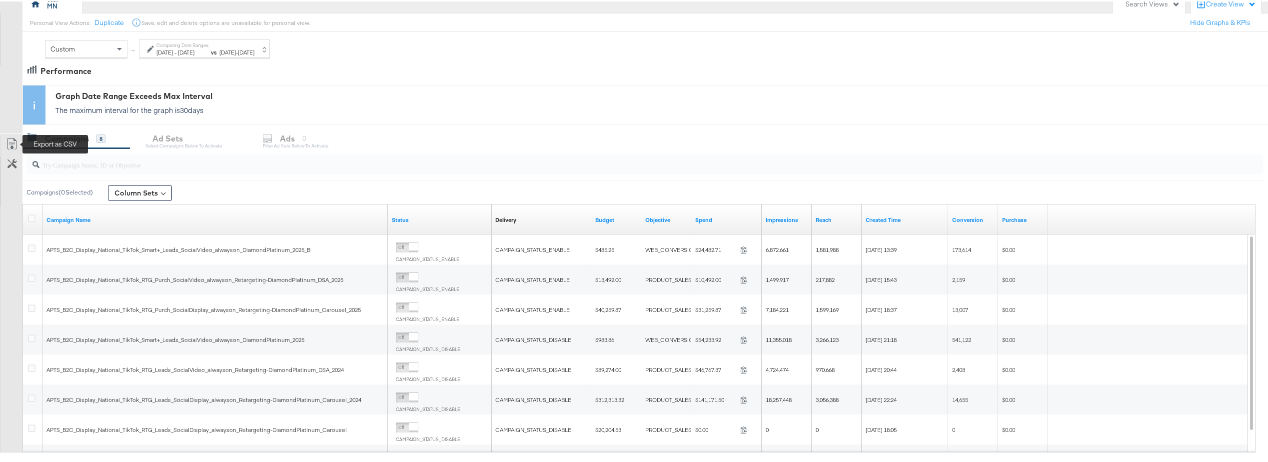
click at [9, 140] on icon at bounding box center [12, 142] width 12 height 12
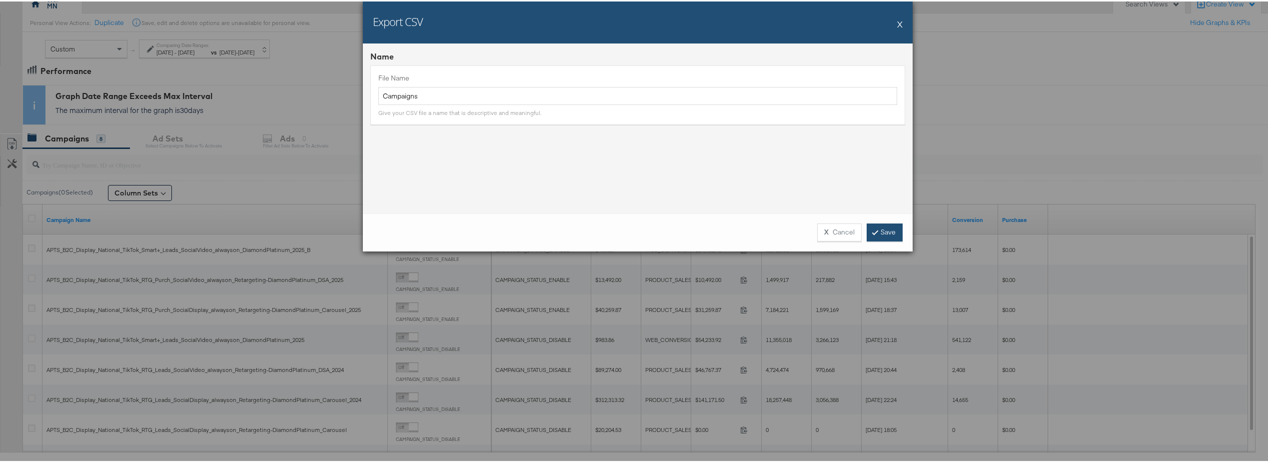
click at [875, 231] on link "Save" at bounding box center [884, 231] width 36 height 18
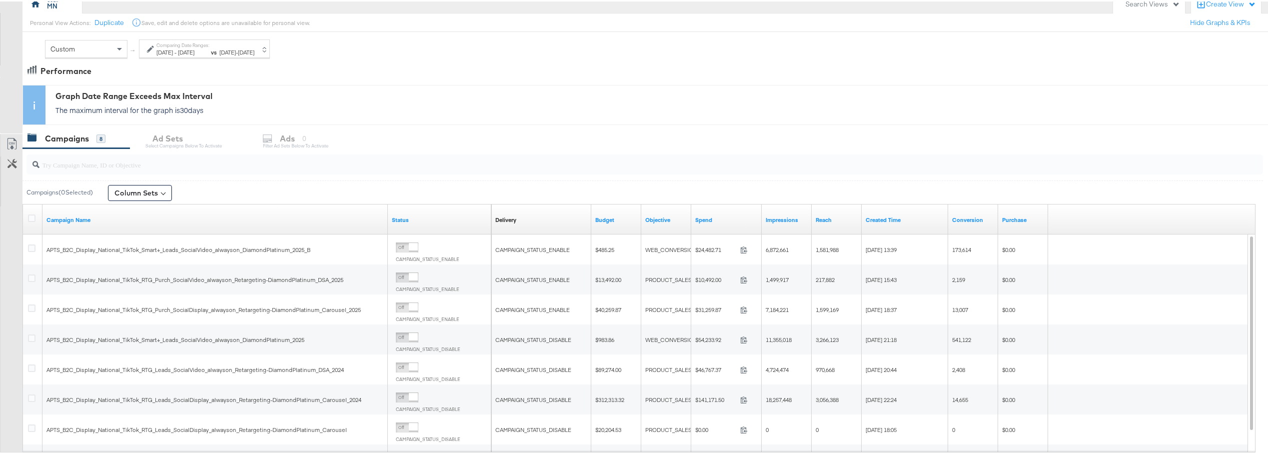
click at [209, 45] on label "Comparing Date Ranges:" at bounding box center [182, 43] width 53 height 6
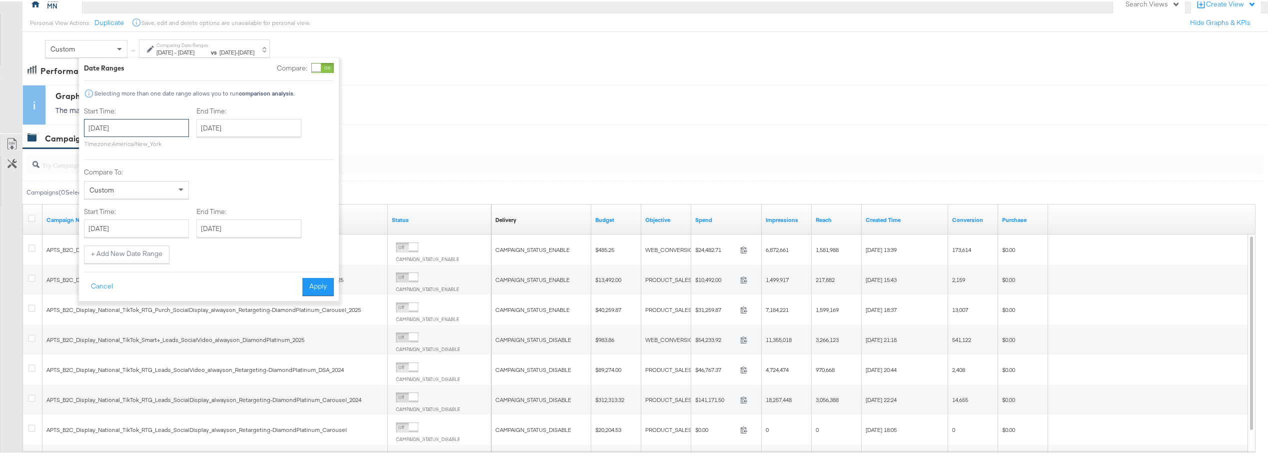
click at [144, 122] on input "[DATE]" at bounding box center [136, 126] width 105 height 18
click at [141, 124] on input "[DATE]" at bounding box center [136, 126] width 105 height 18
click at [142, 127] on input "[DATE]" at bounding box center [136, 126] width 105 height 18
click at [141, 127] on input "[DATE]" at bounding box center [136, 126] width 105 height 18
click at [138, 130] on input "[DATE]" at bounding box center [136, 126] width 105 height 18
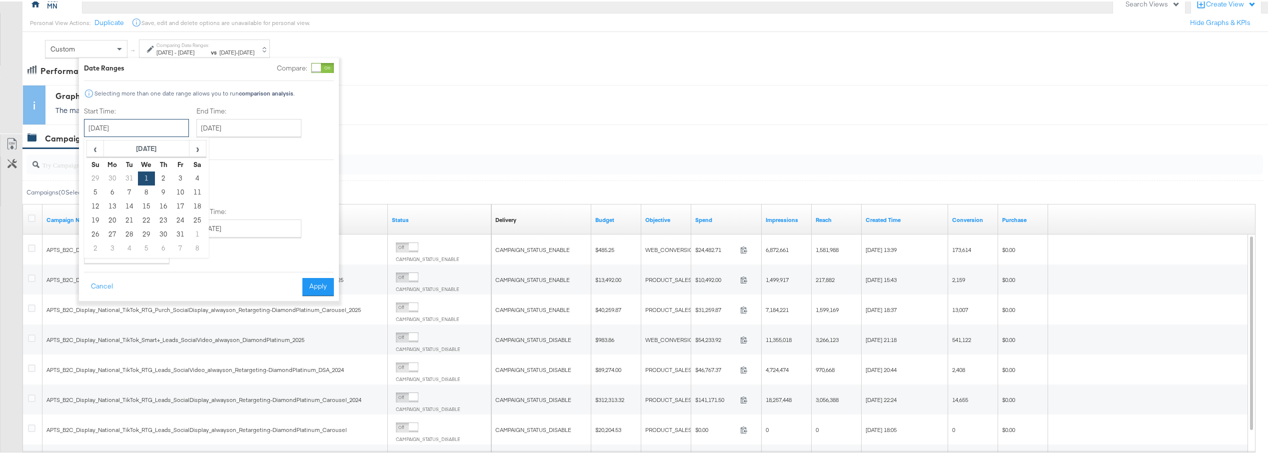
click at [140, 127] on input "[DATE]" at bounding box center [136, 126] width 105 height 18
click at [133, 123] on input "[DATE]" at bounding box center [136, 126] width 105 height 18
click at [137, 122] on input "[DATE]" at bounding box center [136, 126] width 105 height 18
click at [138, 126] on input "[DATE]" at bounding box center [136, 126] width 105 height 18
click at [139, 127] on input "[DATE]" at bounding box center [136, 126] width 105 height 18
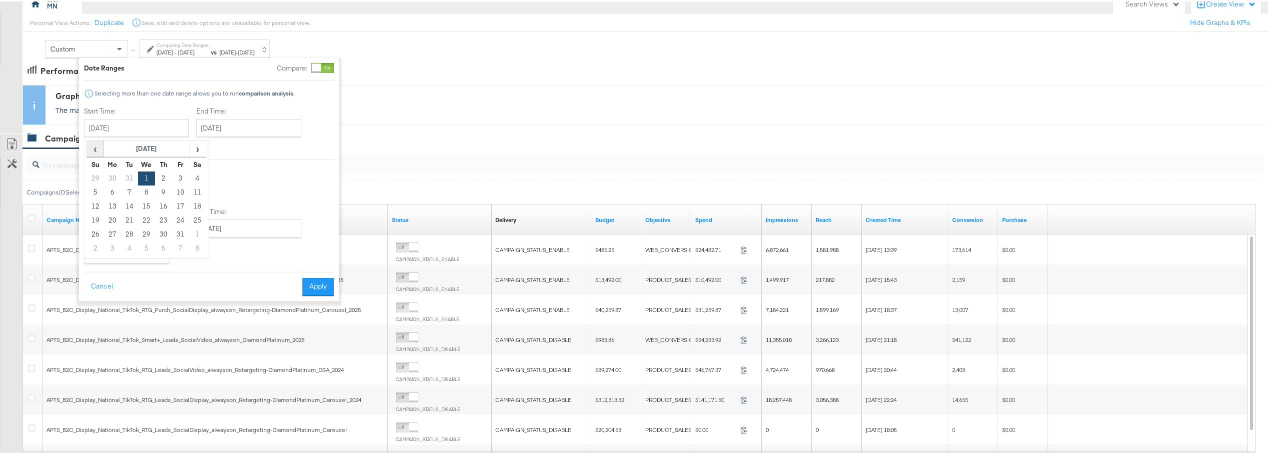
click at [93, 153] on span "‹" at bounding box center [94, 146] width 15 height 15
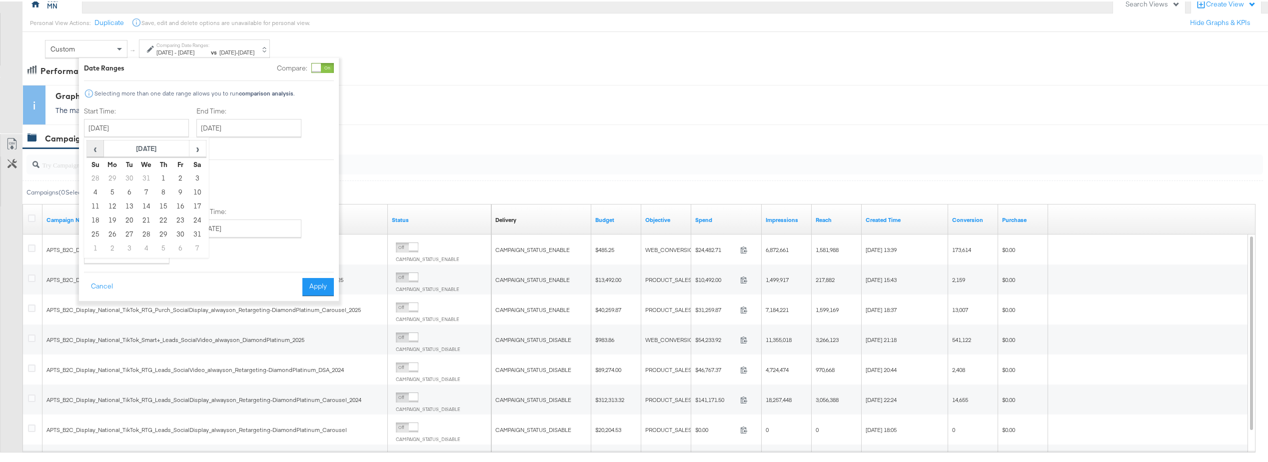
click at [93, 153] on span "‹" at bounding box center [94, 146] width 15 height 15
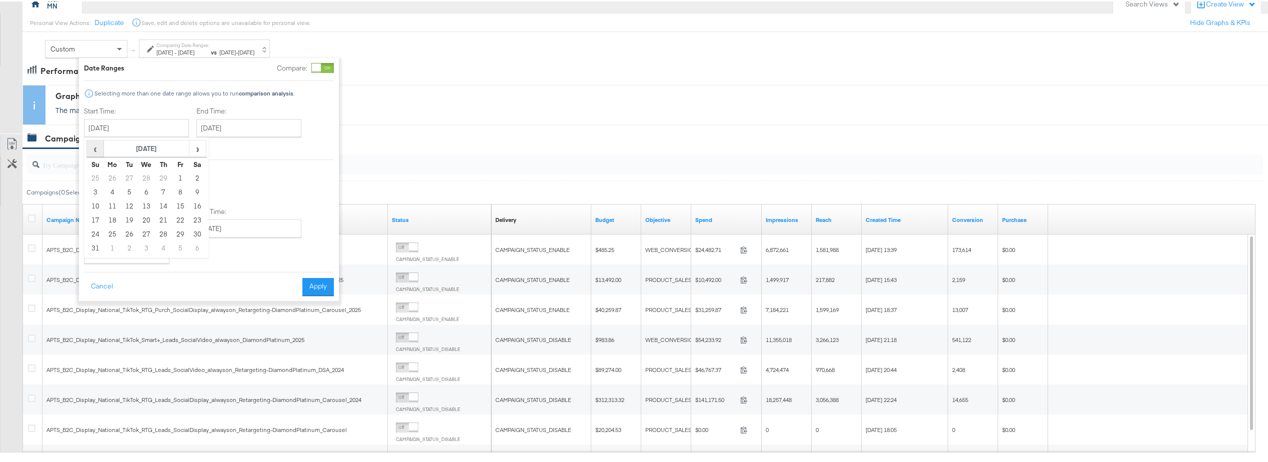
click at [93, 153] on span "‹" at bounding box center [94, 146] width 15 height 15
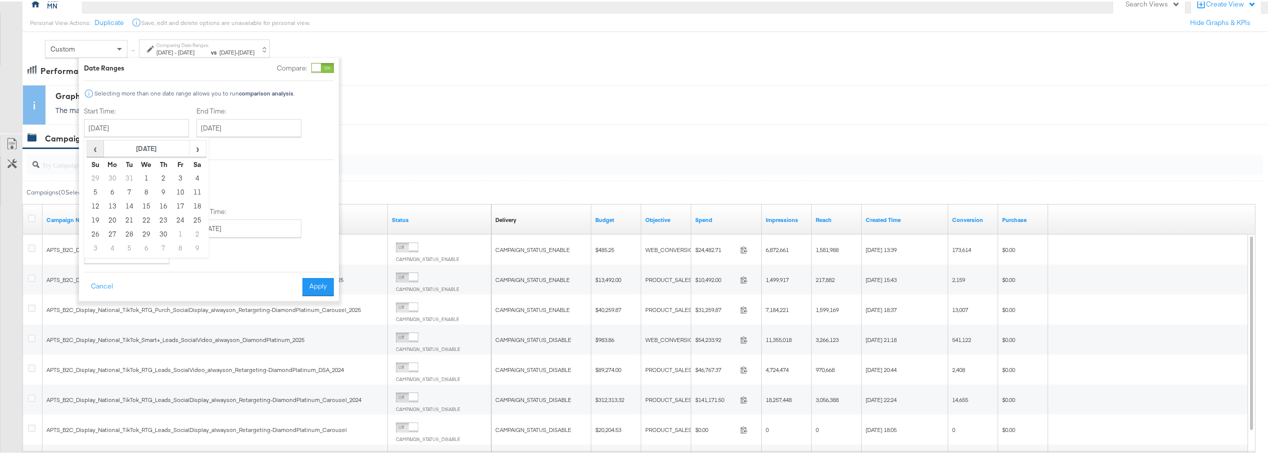
click at [93, 153] on span "‹" at bounding box center [94, 146] width 15 height 15
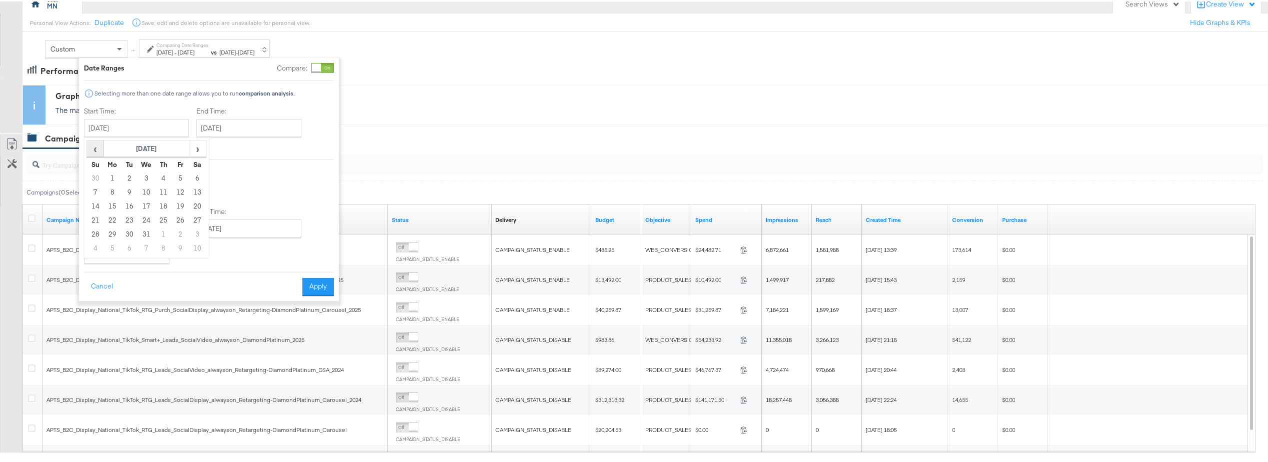
click at [93, 153] on span "‹" at bounding box center [94, 146] width 15 height 15
click at [100, 188] on td "1" at bounding box center [95, 191] width 17 height 14
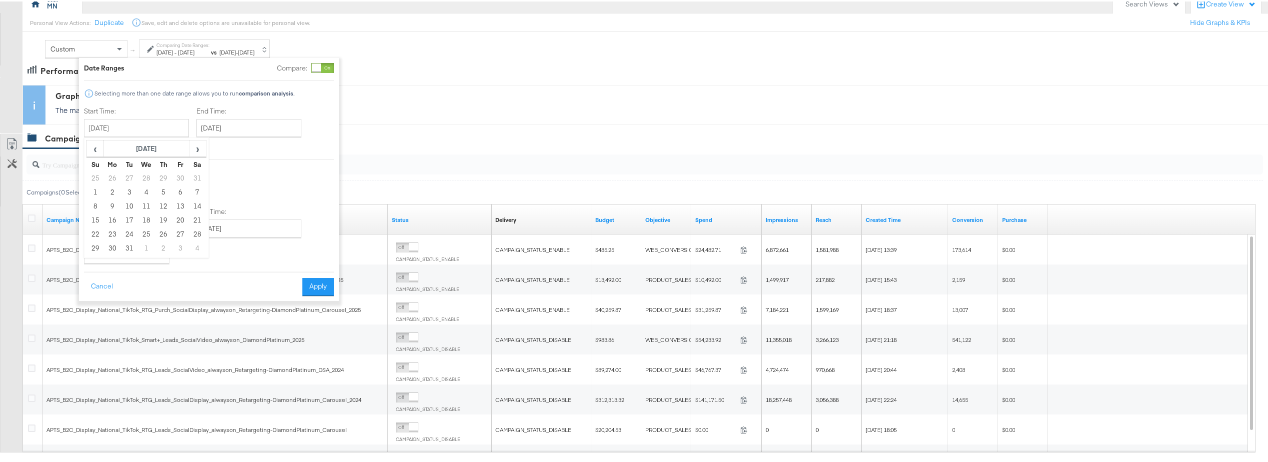
type input "January 1st 2023"
click at [263, 127] on input "[DATE]" at bounding box center [248, 126] width 105 height 18
click at [207, 151] on span "‹" at bounding box center [207, 146] width 15 height 15
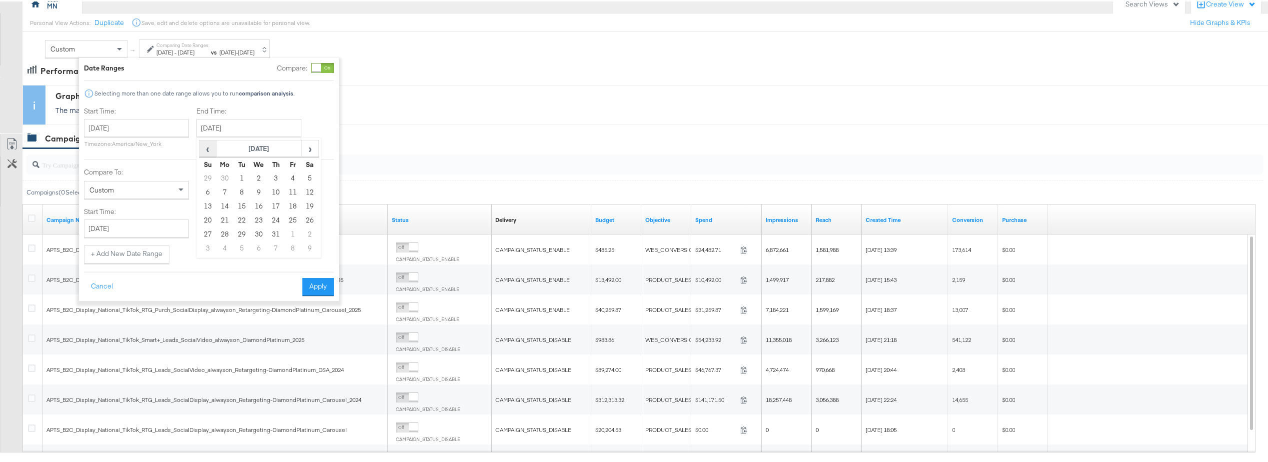
click at [207, 151] on span "‹" at bounding box center [207, 146] width 15 height 15
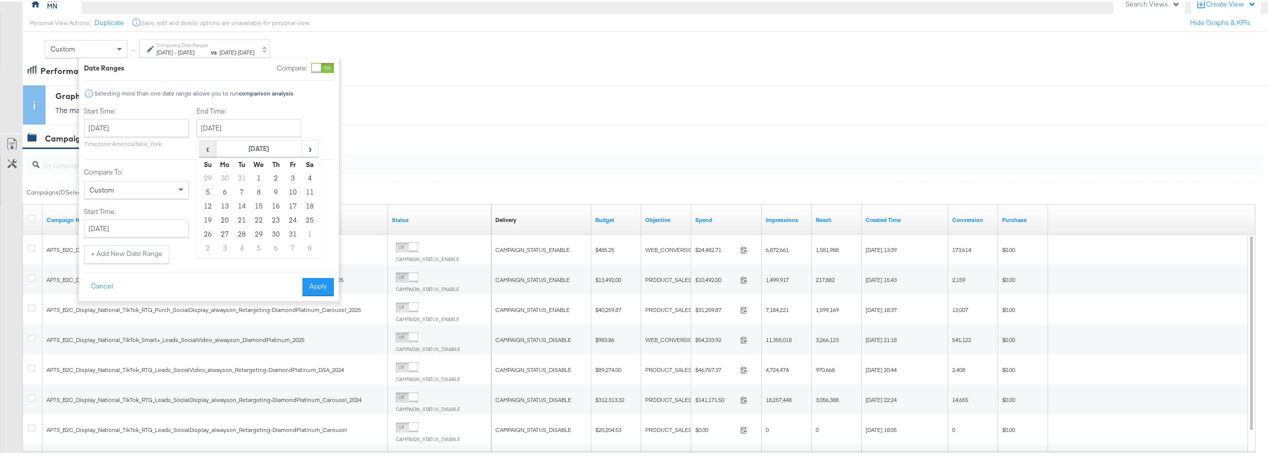
click at [207, 151] on span "‹" at bounding box center [207, 146] width 15 height 15
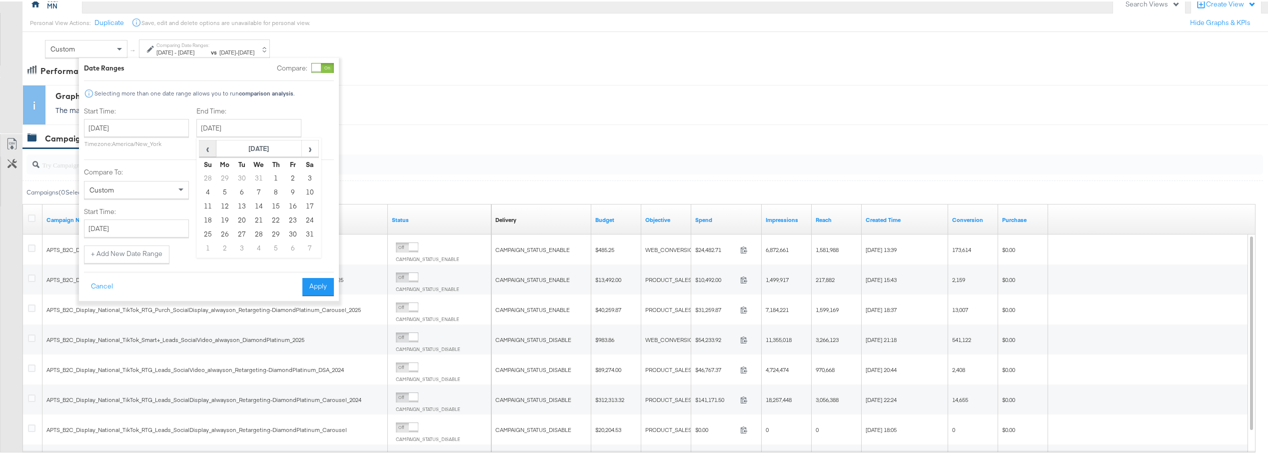
click at [207, 151] on span "‹" at bounding box center [207, 146] width 15 height 15
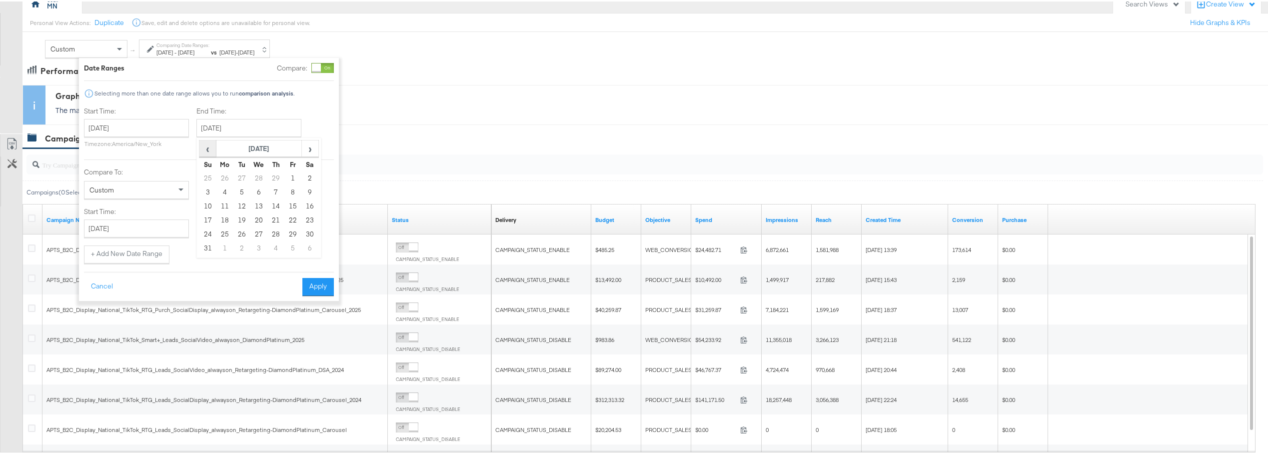
click at [207, 151] on span "‹" at bounding box center [207, 146] width 15 height 15
click at [212, 248] on td "31" at bounding box center [207, 247] width 17 height 14
type input "December 31st 2023"
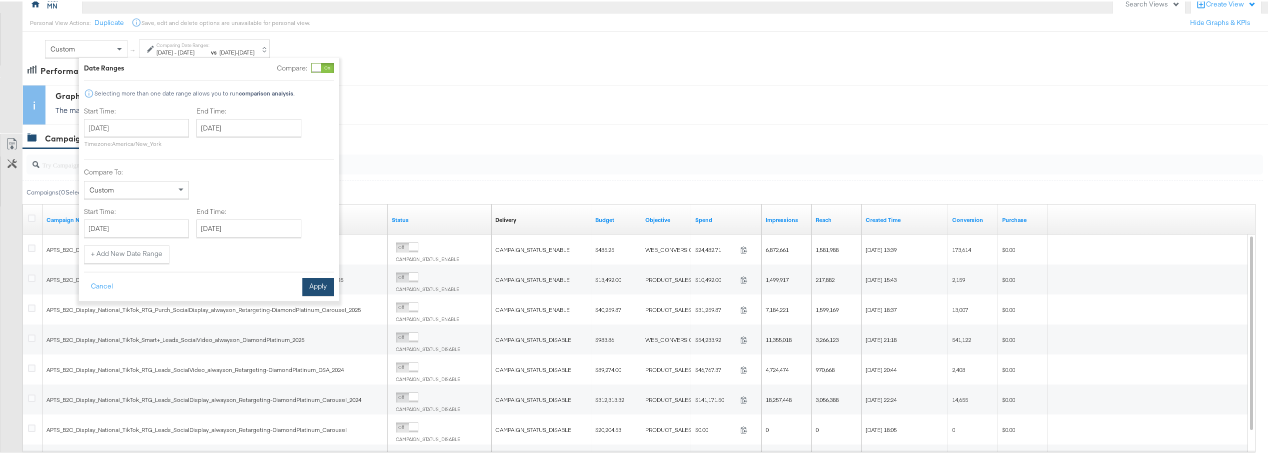
click at [313, 285] on button "Apply" at bounding box center [317, 285] width 31 height 18
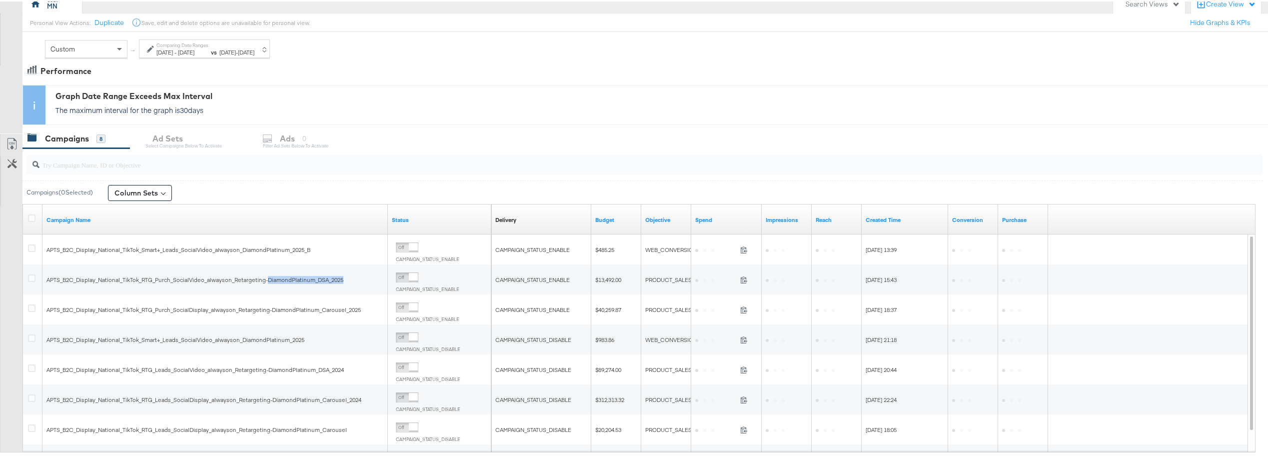
click at [313, 285] on div "APTS_B2C_Display_National_TikTok_RTG_Purch_SocialVideo_alwayson_Retargeting-Dia…" at bounding box center [214, 278] width 345 height 16
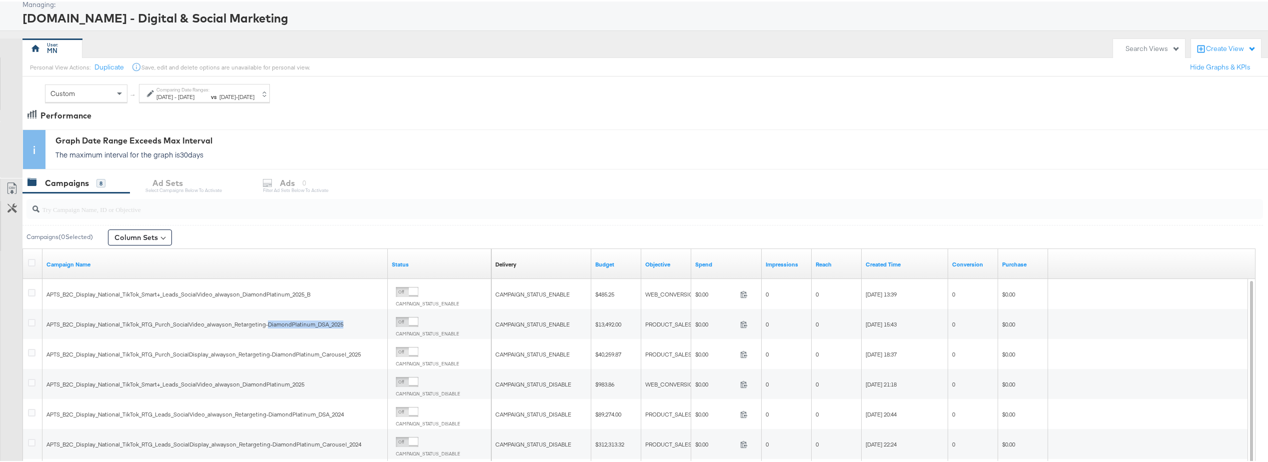
scroll to position [0, 0]
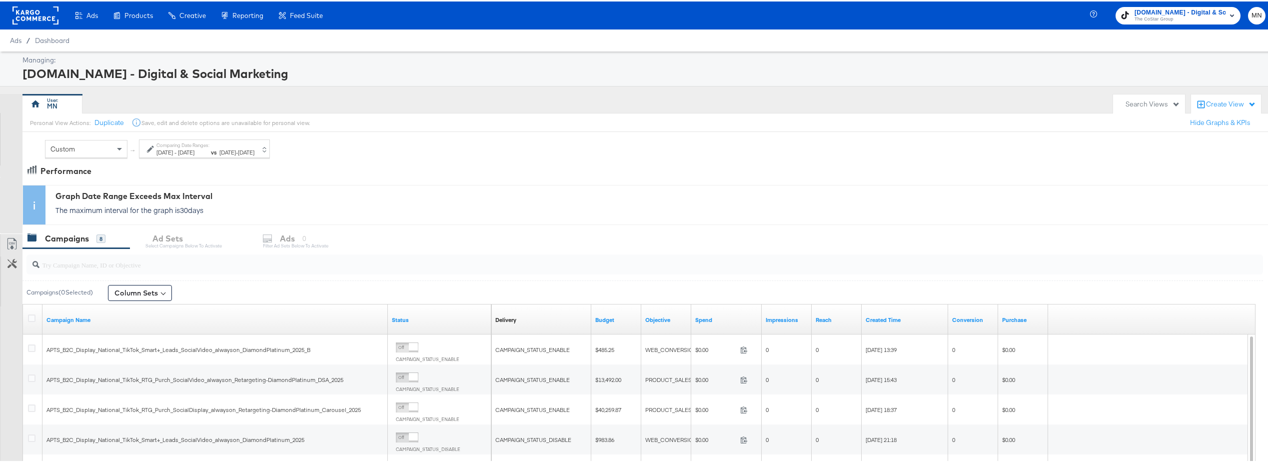
click at [45, 13] on rect at bounding box center [35, 14] width 46 height 18
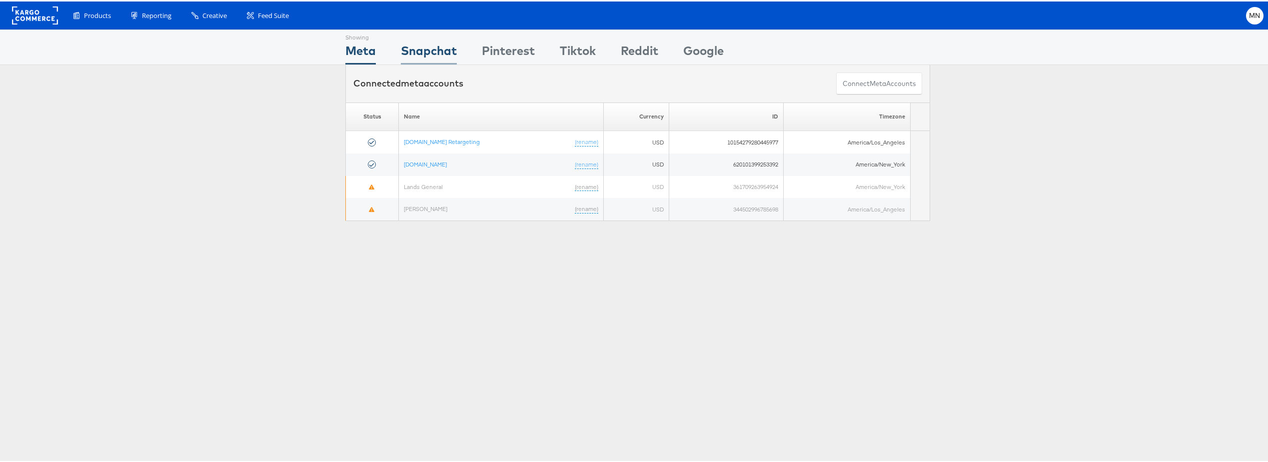
click at [442, 48] on div "Snapchat" at bounding box center [429, 51] width 56 height 22
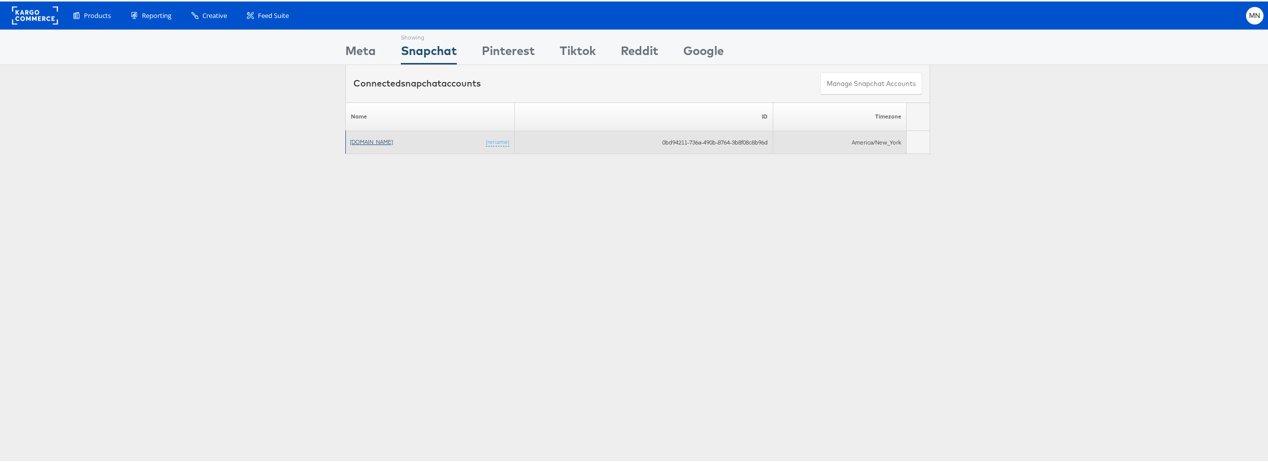
click at [383, 141] on link "[DOMAIN_NAME]" at bounding box center [371, 139] width 43 height 7
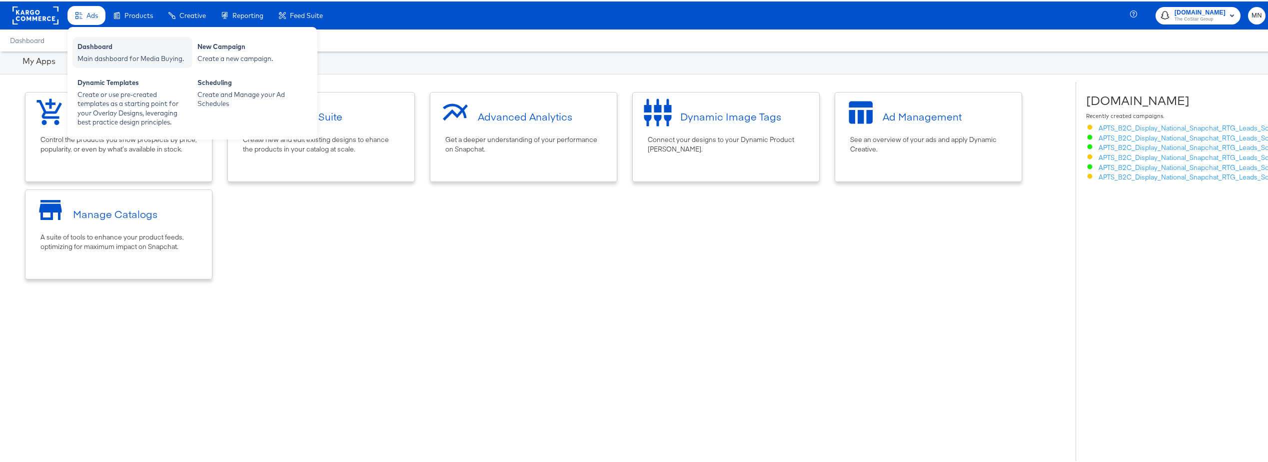
click at [96, 50] on div "Dashboard" at bounding box center [132, 46] width 110 height 12
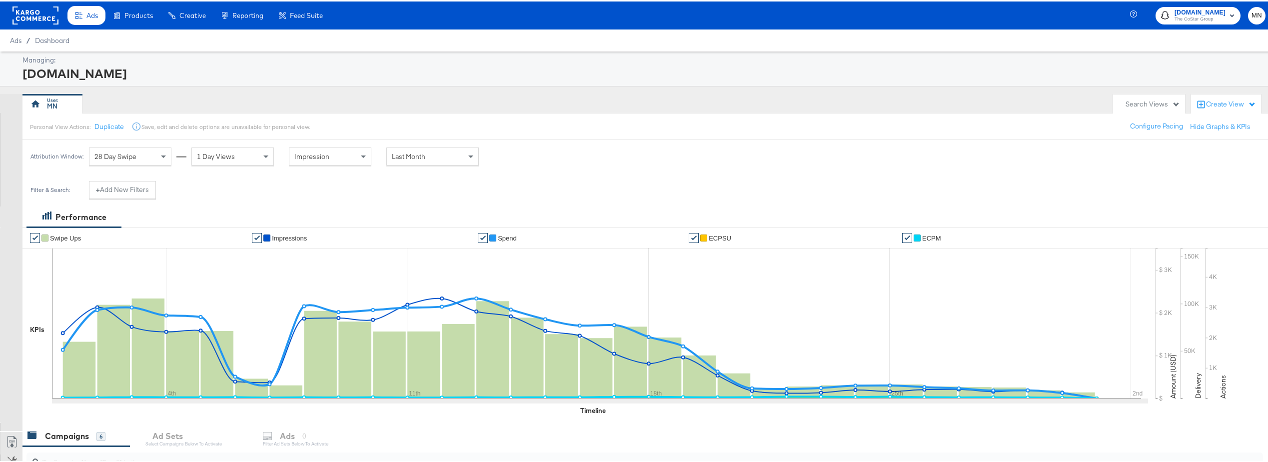
click at [397, 163] on div "Last Month" at bounding box center [432, 155] width 92 height 18
click at [514, 157] on div "[DATE]" at bounding box center [506, 159] width 16 height 8
click at [355, 224] on input "[DATE]" at bounding box center [388, 224] width 105 height 18
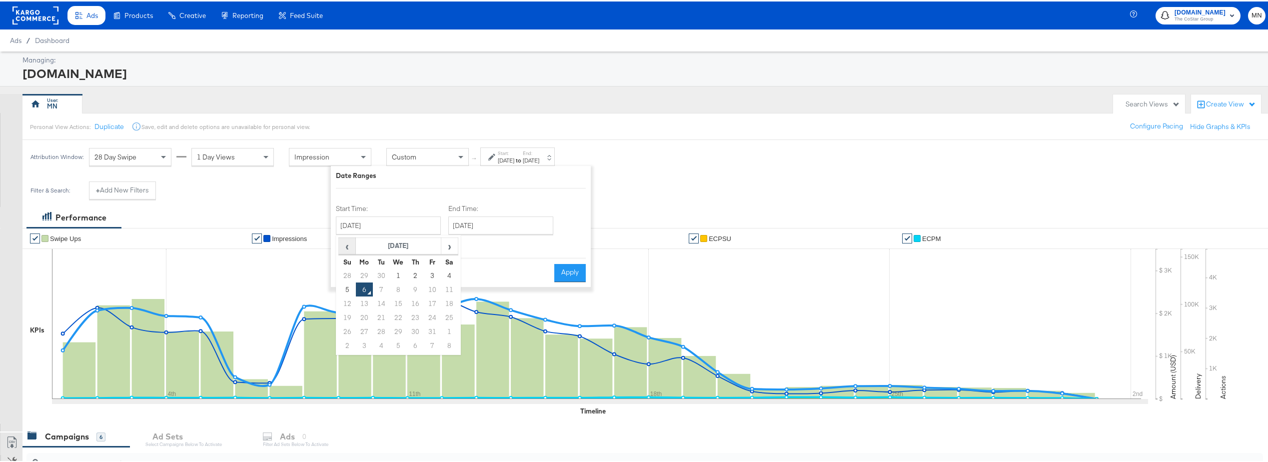
click at [348, 247] on span "‹" at bounding box center [346, 244] width 15 height 15
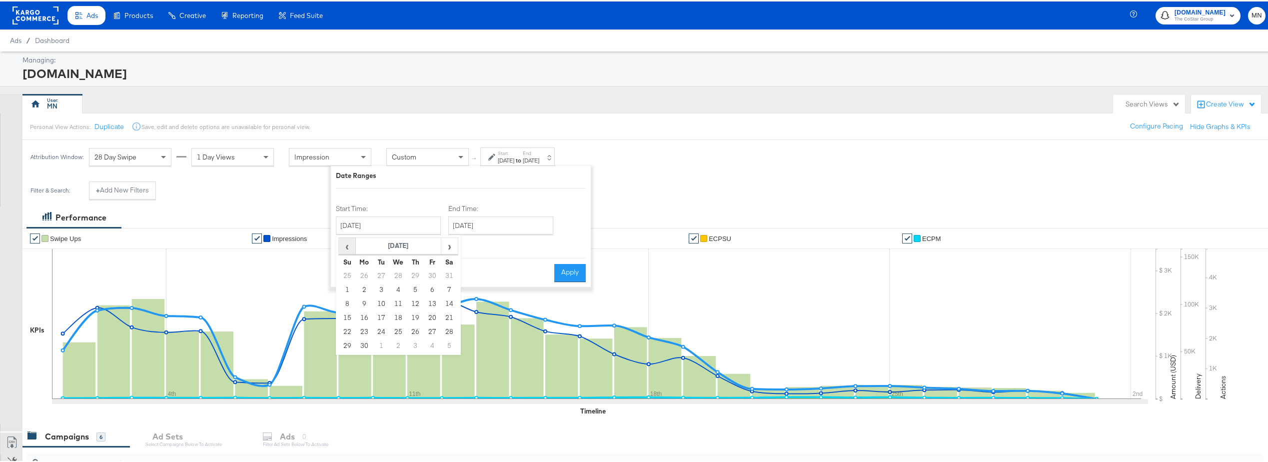
click at [348, 247] on span "‹" at bounding box center [346, 244] width 15 height 15
click at [398, 273] on td "1" at bounding box center [398, 274] width 17 height 14
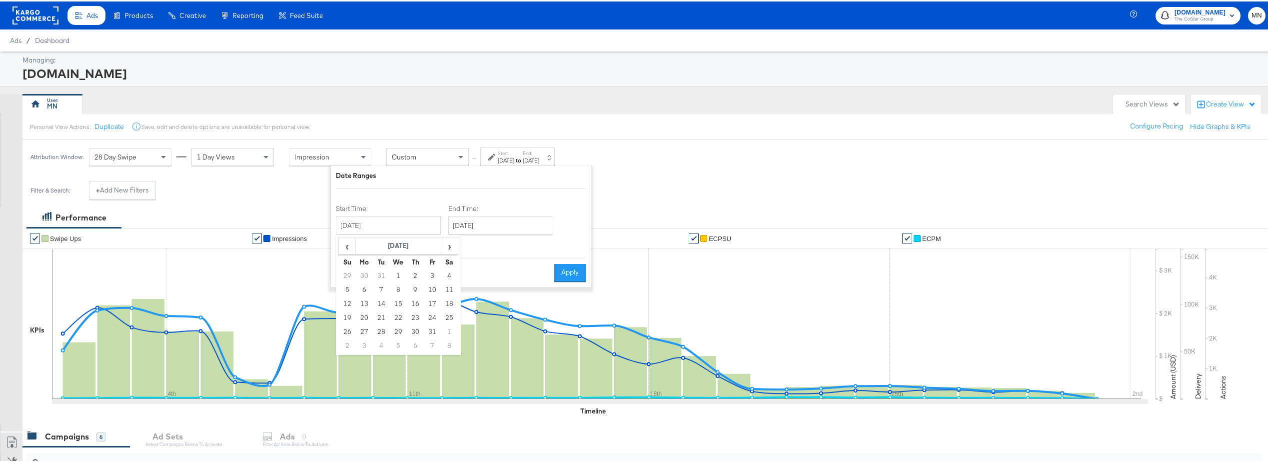
type input "[DATE]"
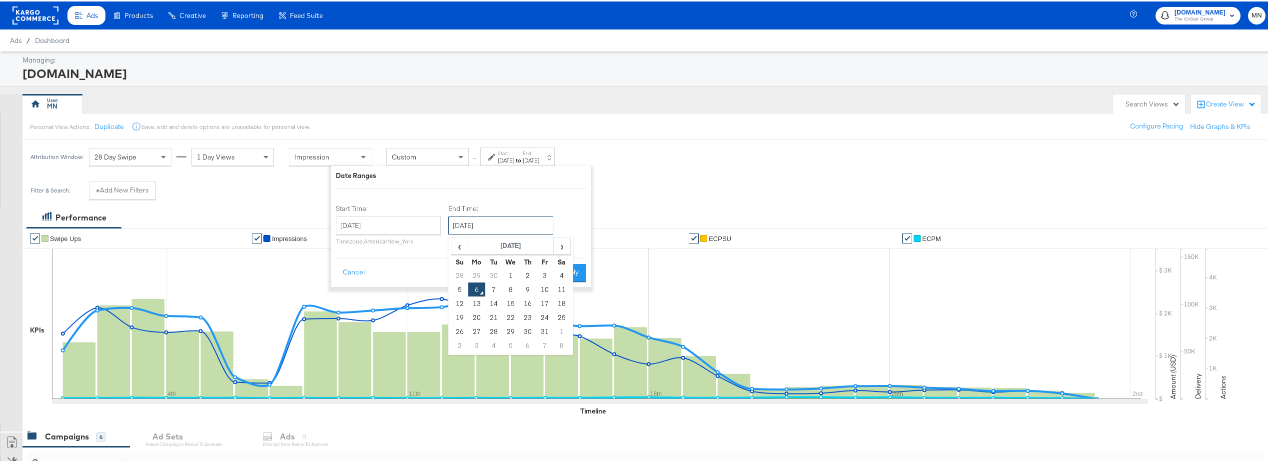
click at [505, 222] on input "[DATE]" at bounding box center [500, 224] width 105 height 18
click at [495, 272] on td "30" at bounding box center [493, 274] width 17 height 14
type input "[DATE]"
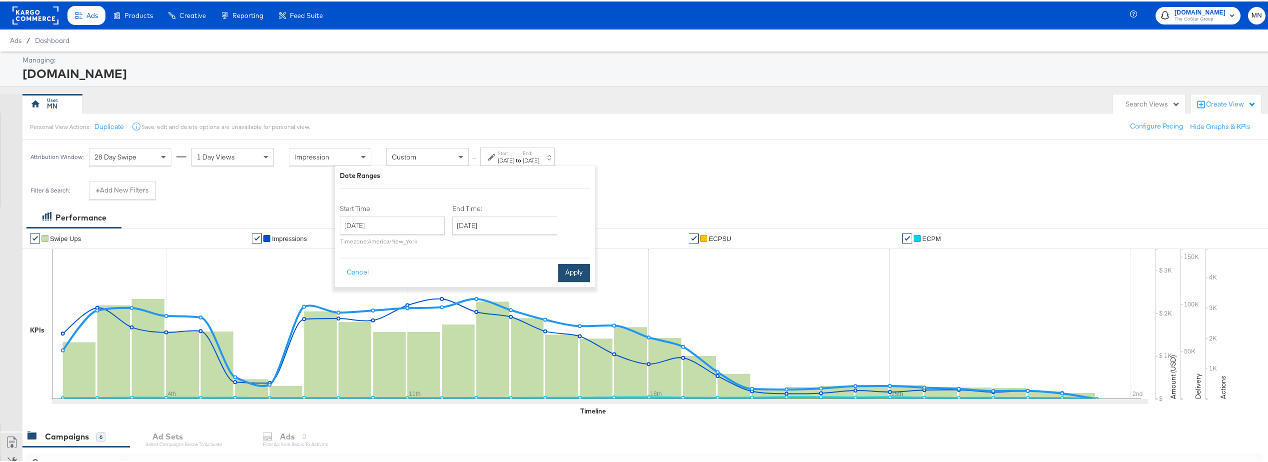
click at [574, 273] on button "Apply" at bounding box center [573, 271] width 31 height 18
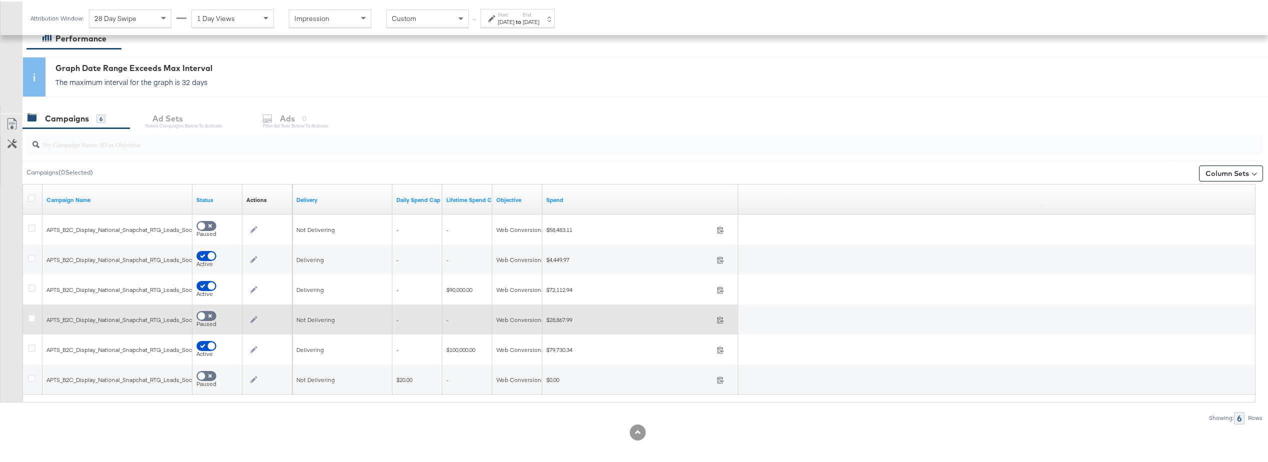
scroll to position [184, 0]
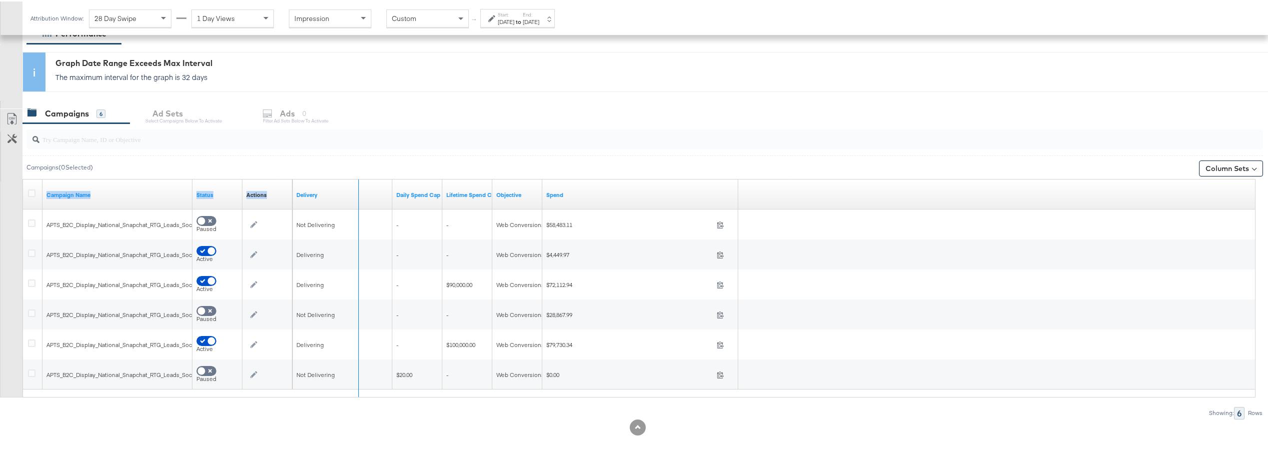
drag, startPoint x: 189, startPoint y: 185, endPoint x: 356, endPoint y: 188, distance: 166.9
click at [23, 178] on div "Campaign Name Status Actions Sorting Unavailable Delivery Daily Spend Cap Lifet…" at bounding box center [23, 178] width 0 height 0
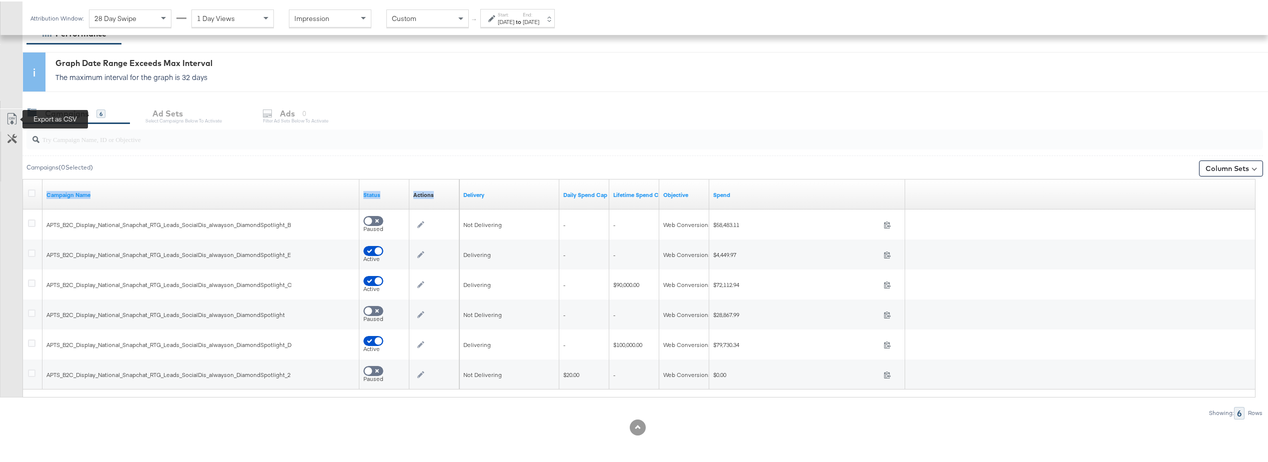
click at [11, 117] on icon at bounding box center [11, 119] width 6 height 7
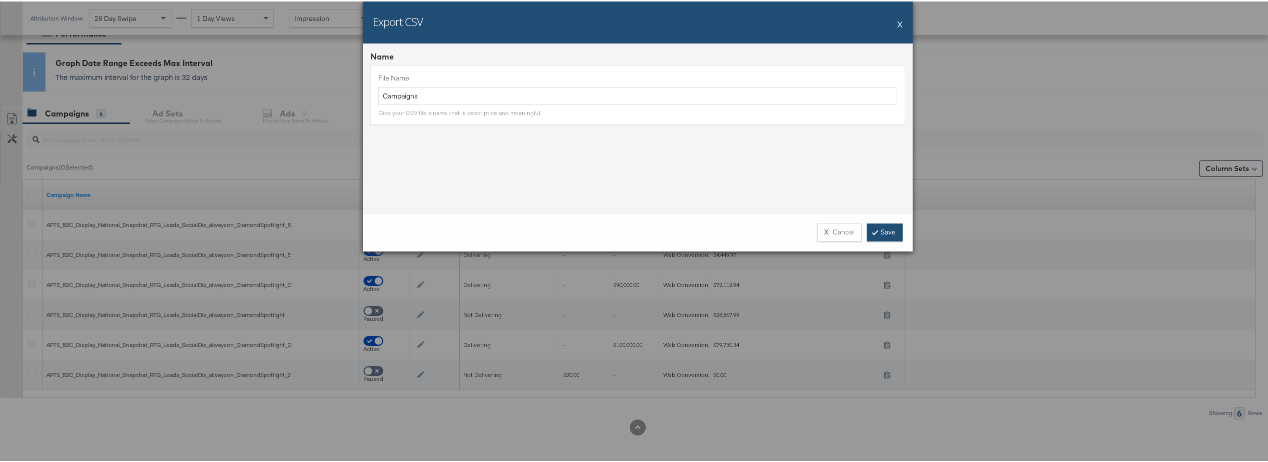
click at [876, 234] on link "Save" at bounding box center [884, 231] width 36 height 18
